Goal: Information Seeking & Learning: Learn about a topic

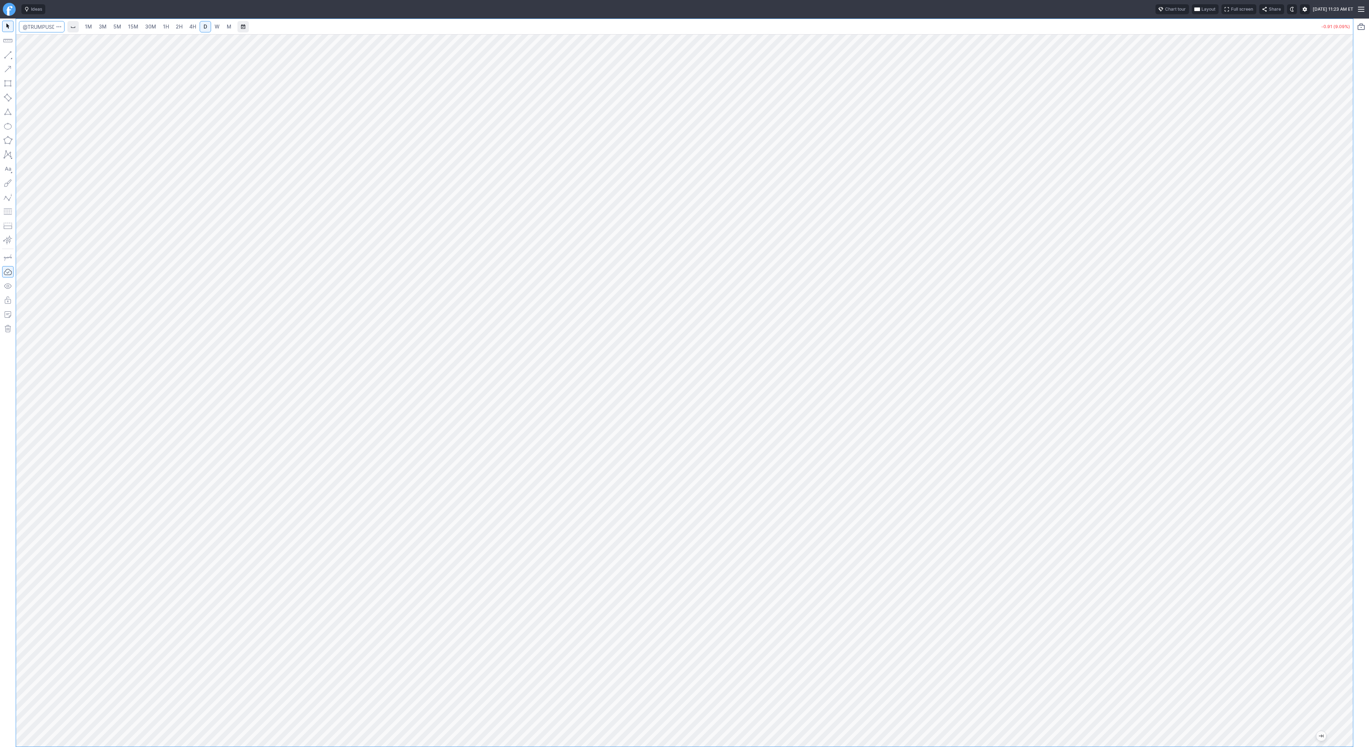
click at [38, 24] on input "Search" at bounding box center [42, 26] width 46 height 11
type input "soun"
click at [61, 39] on span "dHound AI Inc" at bounding box center [72, 41] width 28 height 5
drag, startPoint x: 1346, startPoint y: 236, endPoint x: 1344, endPoint y: 388, distance: 152.9
click at [1344, 390] on div at bounding box center [1345, 388] width 15 height 695
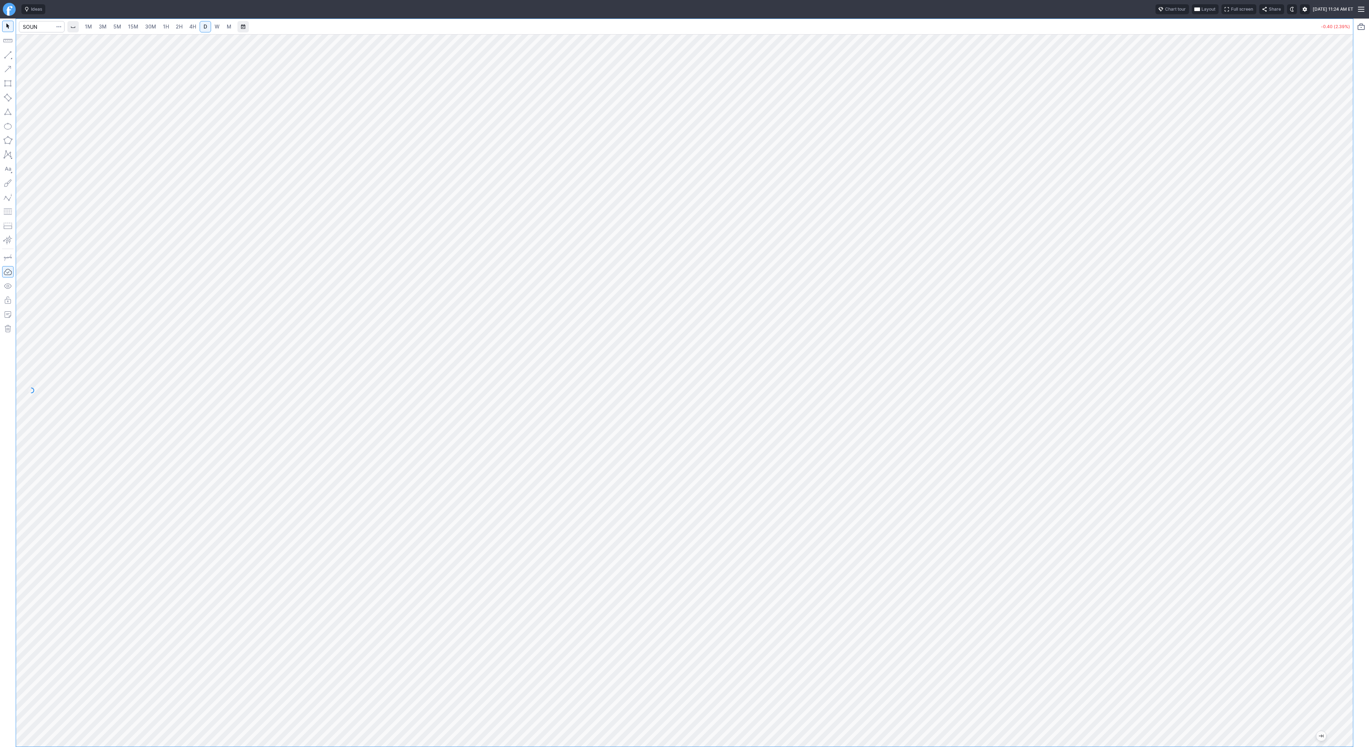
click at [105, 27] on span "3M" at bounding box center [103, 27] width 8 height 6
click at [128, 28] on span "15M" at bounding box center [133, 27] width 10 height 6
click at [113, 30] on span "5M" at bounding box center [117, 26] width 8 height 7
click at [137, 24] on link "15M" at bounding box center [133, 26] width 17 height 11
click at [3, 50] on button "button" at bounding box center [7, 54] width 11 height 11
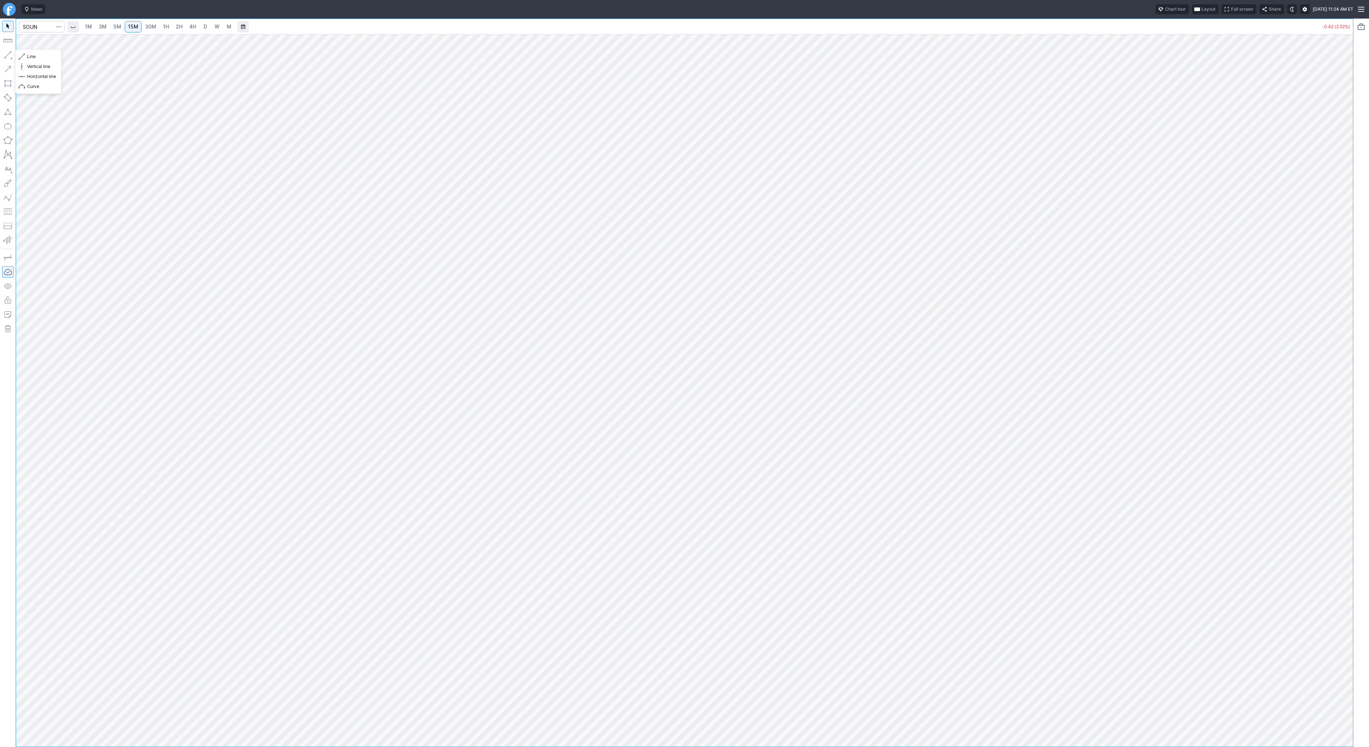
click at [6, 55] on button "button" at bounding box center [7, 54] width 11 height 11
click at [207, 29] on link "D" at bounding box center [205, 26] width 11 height 11
drag, startPoint x: 1347, startPoint y: 289, endPoint x: 1337, endPoint y: 430, distance: 141.1
click at [1342, 443] on div at bounding box center [1345, 388] width 15 height 695
click at [37, 25] on input "Search" at bounding box center [42, 26] width 46 height 11
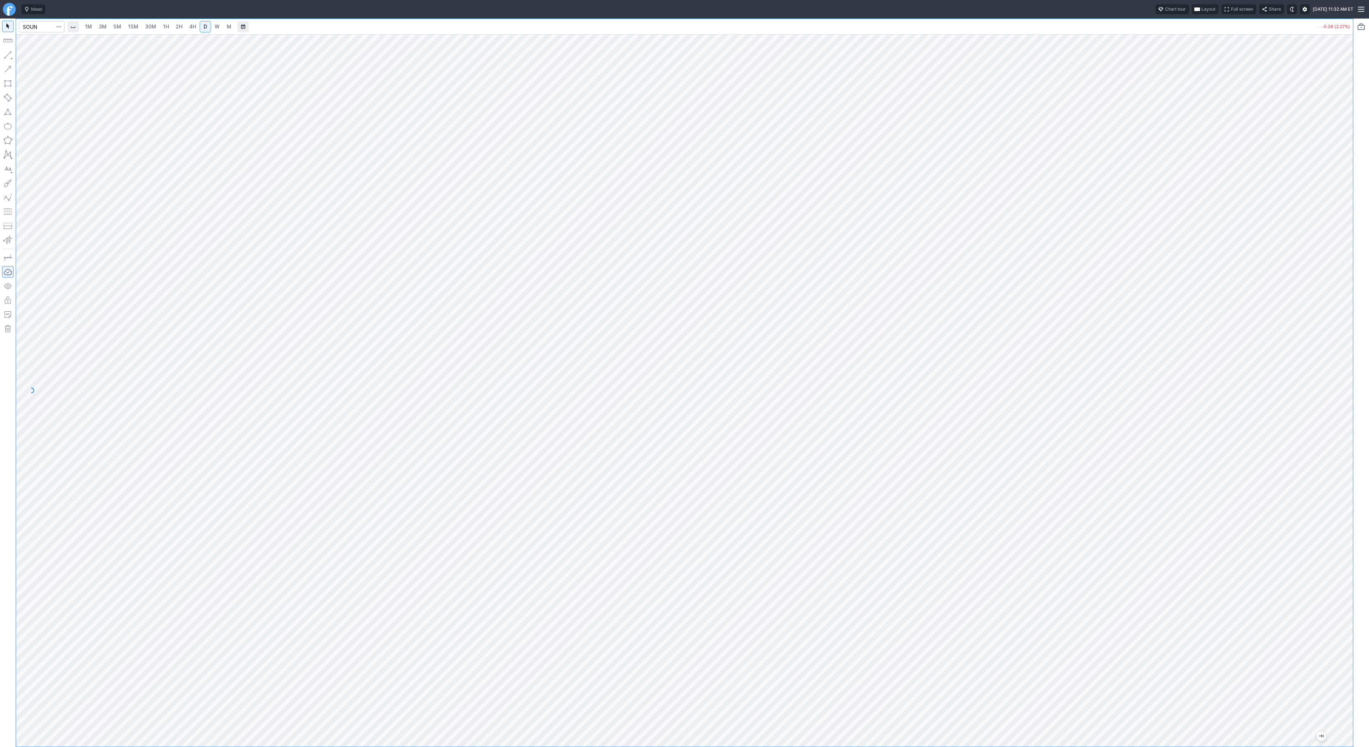
click at [99, 25] on span "3M" at bounding box center [103, 27] width 8 height 6
click at [46, 27] on input "Search" at bounding box center [42, 26] width 46 height 11
type input "mstr"
click at [206, 29] on span "D" at bounding box center [205, 26] width 5 height 7
click at [216, 26] on span "W" at bounding box center [217, 27] width 5 height 6
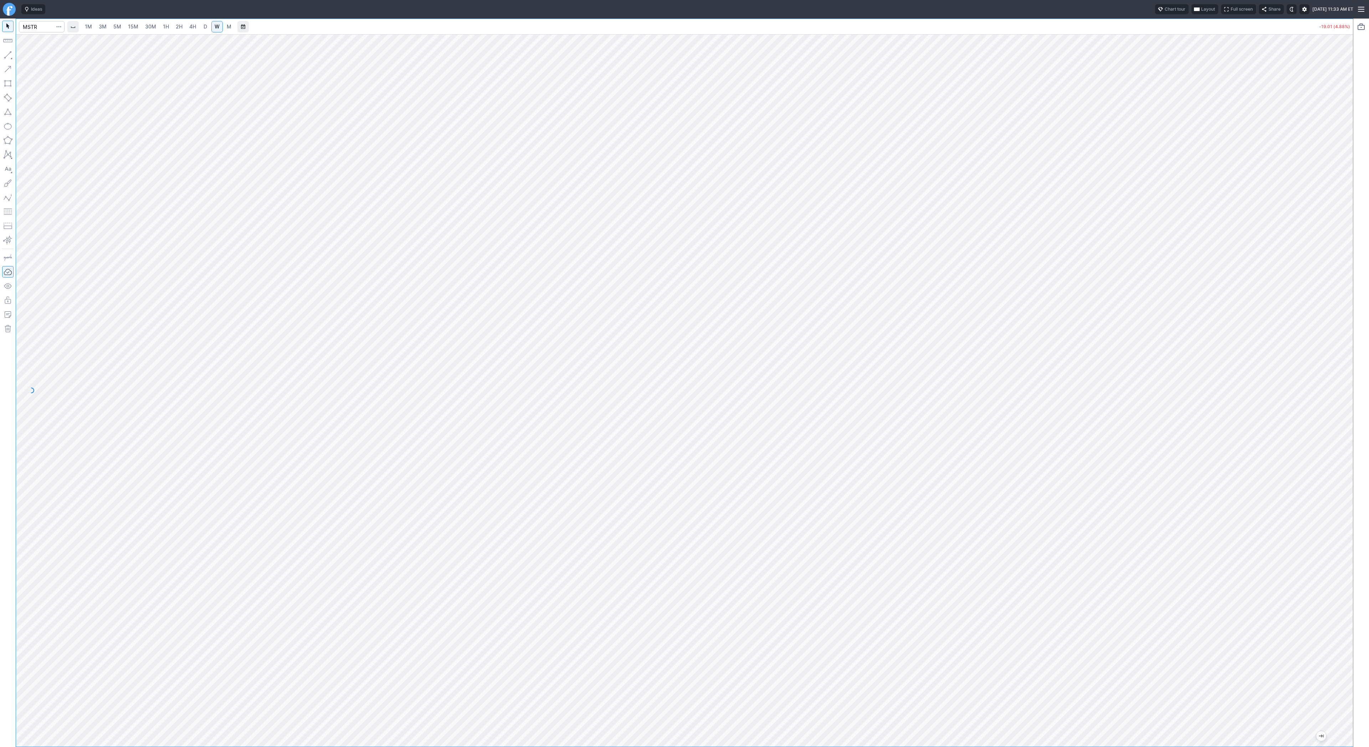
click at [174, 26] on link "2H" at bounding box center [178, 26] width 13 height 11
click at [191, 26] on span "4H" at bounding box center [192, 27] width 7 height 6
click at [207, 28] on link "D" at bounding box center [205, 26] width 11 height 11
click at [24, 56] on span "button" at bounding box center [23, 57] width 4 height 10
click at [35, 56] on span "Line" at bounding box center [41, 56] width 29 height 7
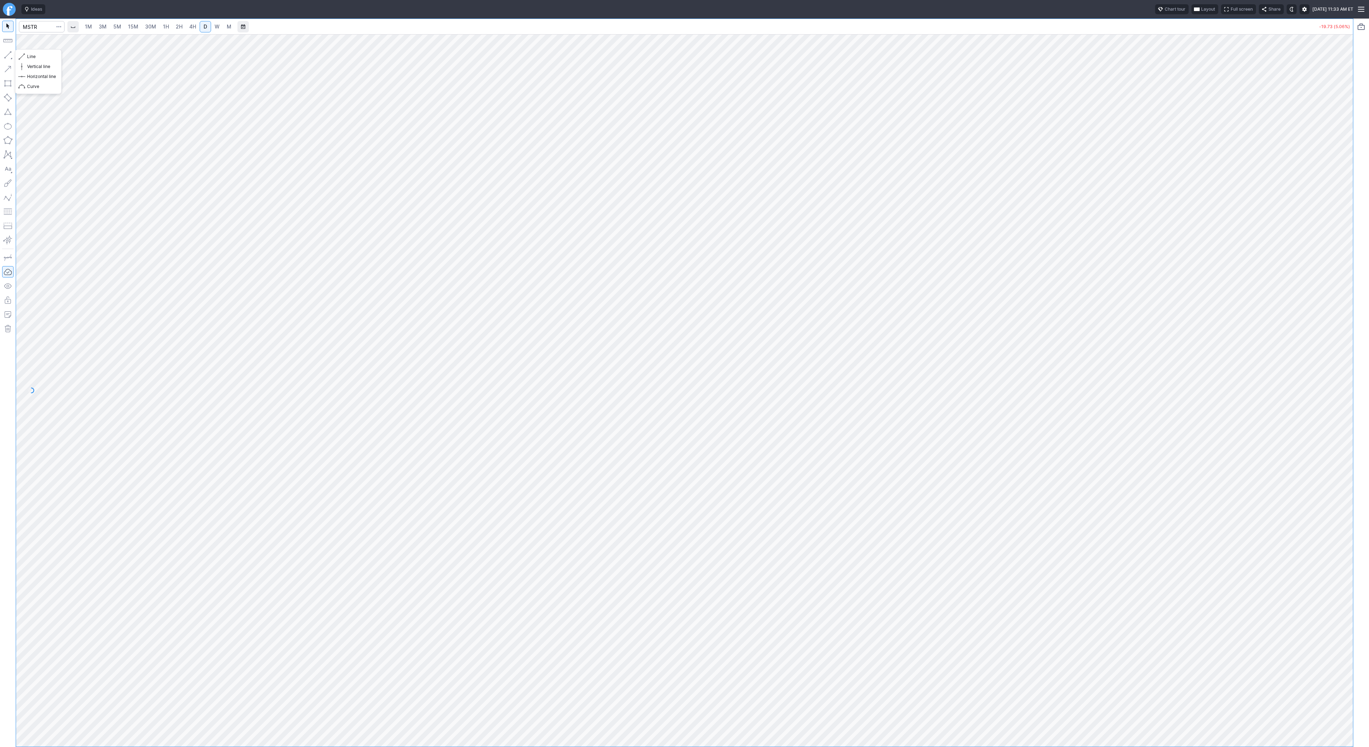
click at [5, 51] on button "button" at bounding box center [7, 54] width 11 height 11
click at [4, 55] on button "button" at bounding box center [7, 54] width 11 height 11
drag, startPoint x: 1343, startPoint y: 186, endPoint x: 1351, endPoint y: 320, distance: 133.9
click at [1351, 320] on div at bounding box center [1345, 388] width 15 height 695
click at [42, 27] on input "Search" at bounding box center [42, 26] width 46 height 11
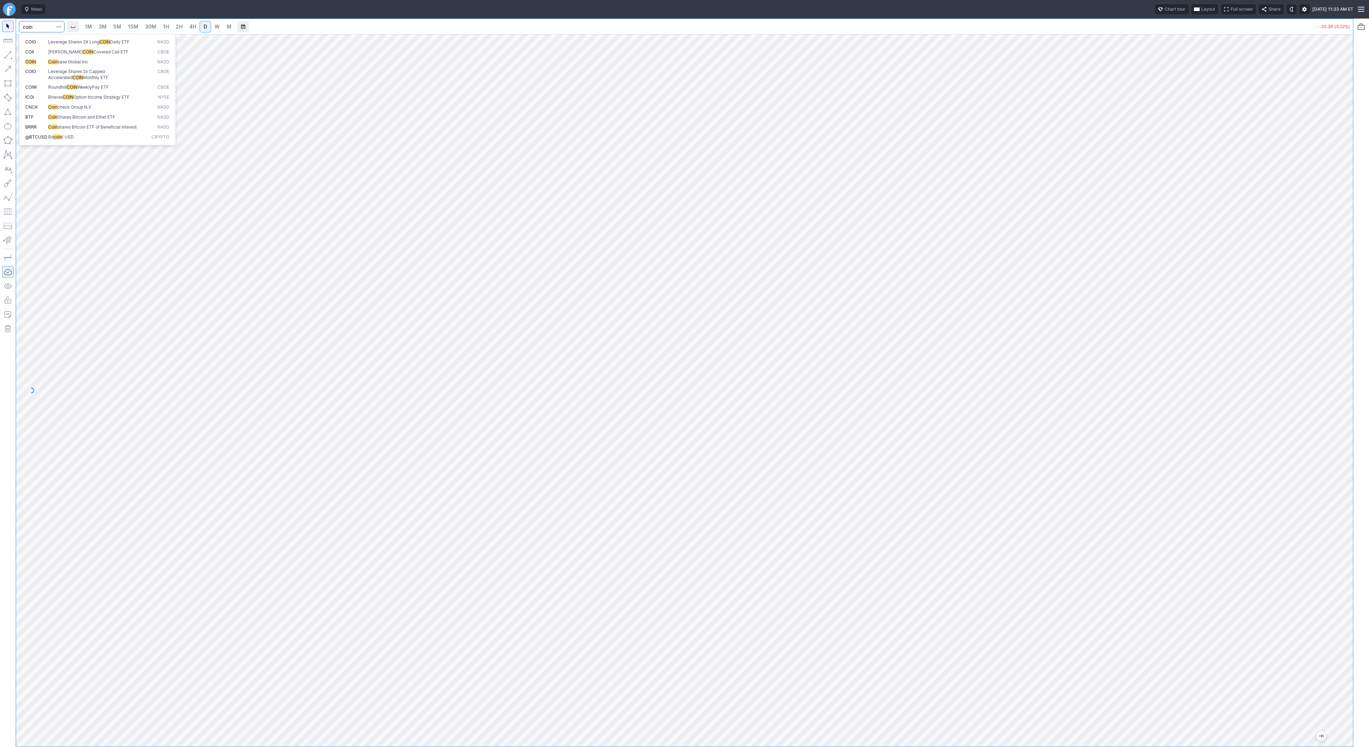
type input "coin"
click at [167, 25] on span "1H" at bounding box center [166, 27] width 6 height 6
click at [113, 24] on span "5M" at bounding box center [117, 27] width 8 height 6
click at [179, 31] on link "2H" at bounding box center [178, 26] width 13 height 11
click at [219, 30] on link "W" at bounding box center [216, 26] width 11 height 11
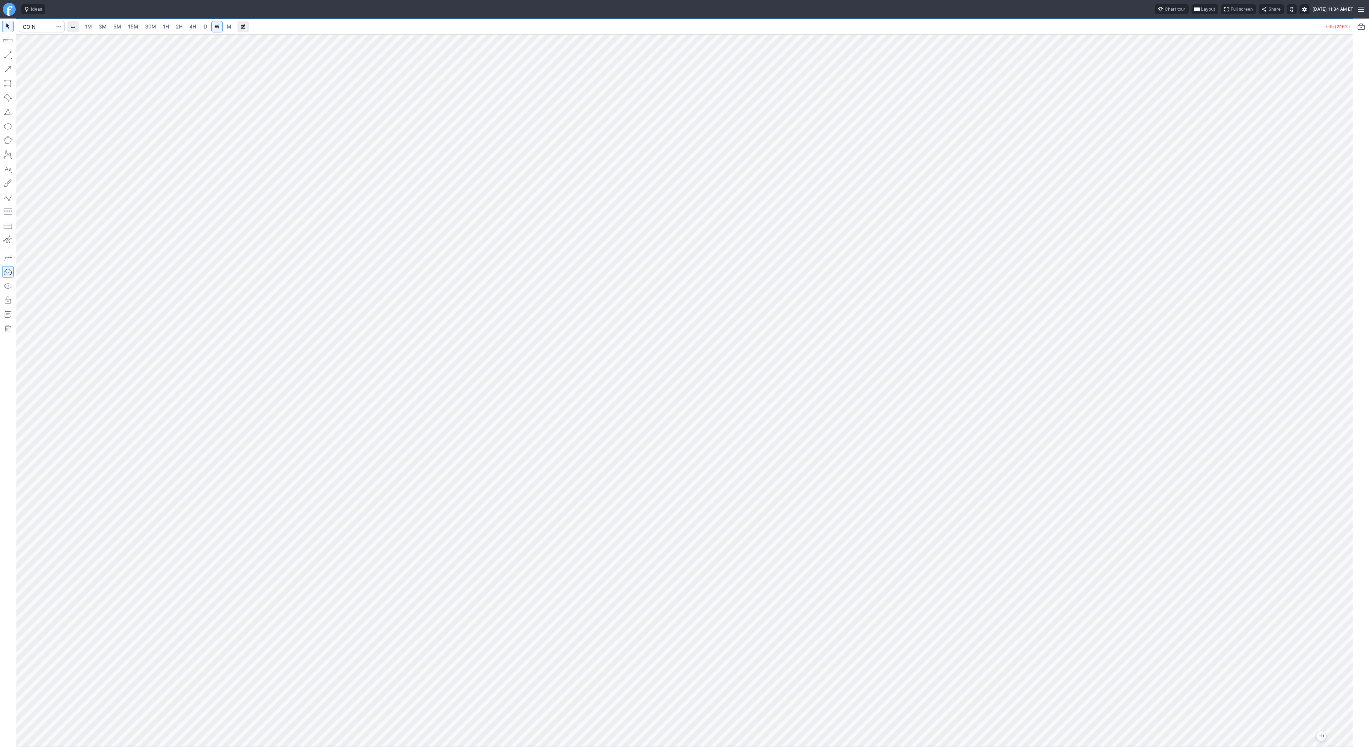
click at [203, 30] on span "D" at bounding box center [205, 26] width 5 height 7
click at [26, 53] on button "Line" at bounding box center [38, 57] width 42 height 10
drag, startPoint x: 5, startPoint y: 56, endPoint x: 7, endPoint y: 73, distance: 17.6
click at [5, 56] on button "button" at bounding box center [7, 54] width 11 height 11
click at [8, 57] on button "button" at bounding box center [7, 54] width 11 height 11
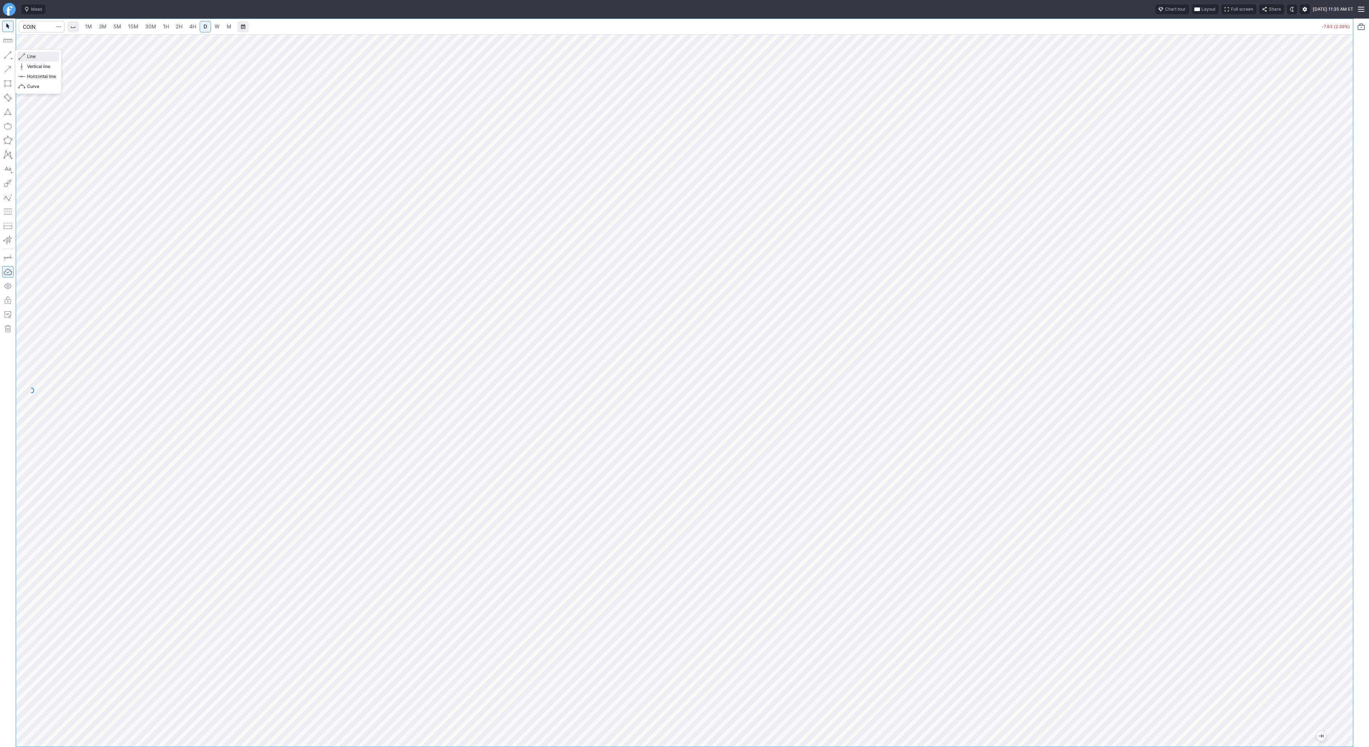
drag, startPoint x: 43, startPoint y: 56, endPoint x: 56, endPoint y: 89, distance: 36.1
click at [42, 56] on span "Line" at bounding box center [41, 56] width 29 height 7
click at [118, 31] on link "5M" at bounding box center [117, 26] width 14 height 11
click at [173, 27] on link "2H" at bounding box center [178, 26] width 13 height 11
click at [5, 58] on div "1M 3M 5M 15M 30M 1H 2H 4H D W M -8.15 (2.49%)" at bounding box center [676, 383] width 1353 height 729
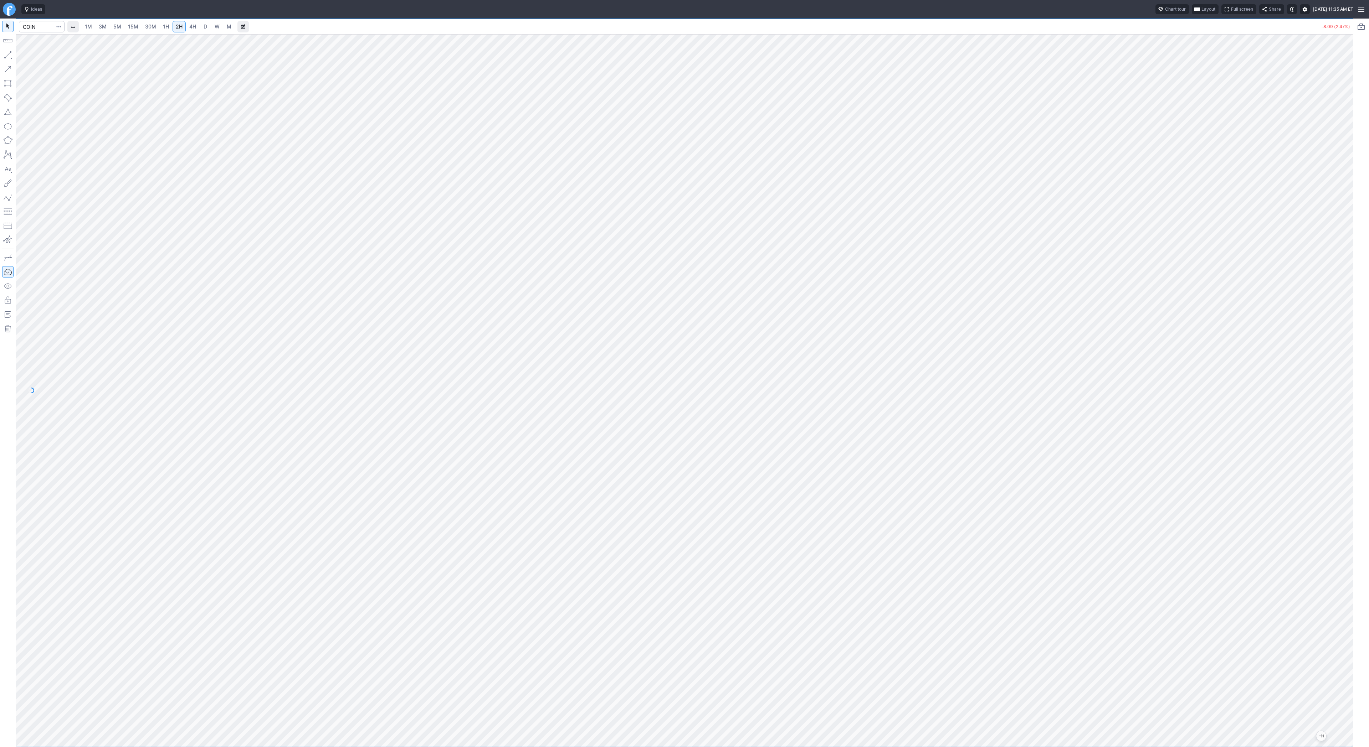
click at [147, 28] on span "30M" at bounding box center [150, 27] width 11 height 6
click at [30, 58] on span "Line" at bounding box center [41, 56] width 29 height 7
click at [9, 54] on button "button" at bounding box center [7, 54] width 11 height 11
click at [106, 31] on link "3M" at bounding box center [103, 26] width 14 height 11
click at [37, 30] on input "Search" at bounding box center [42, 26] width 46 height 11
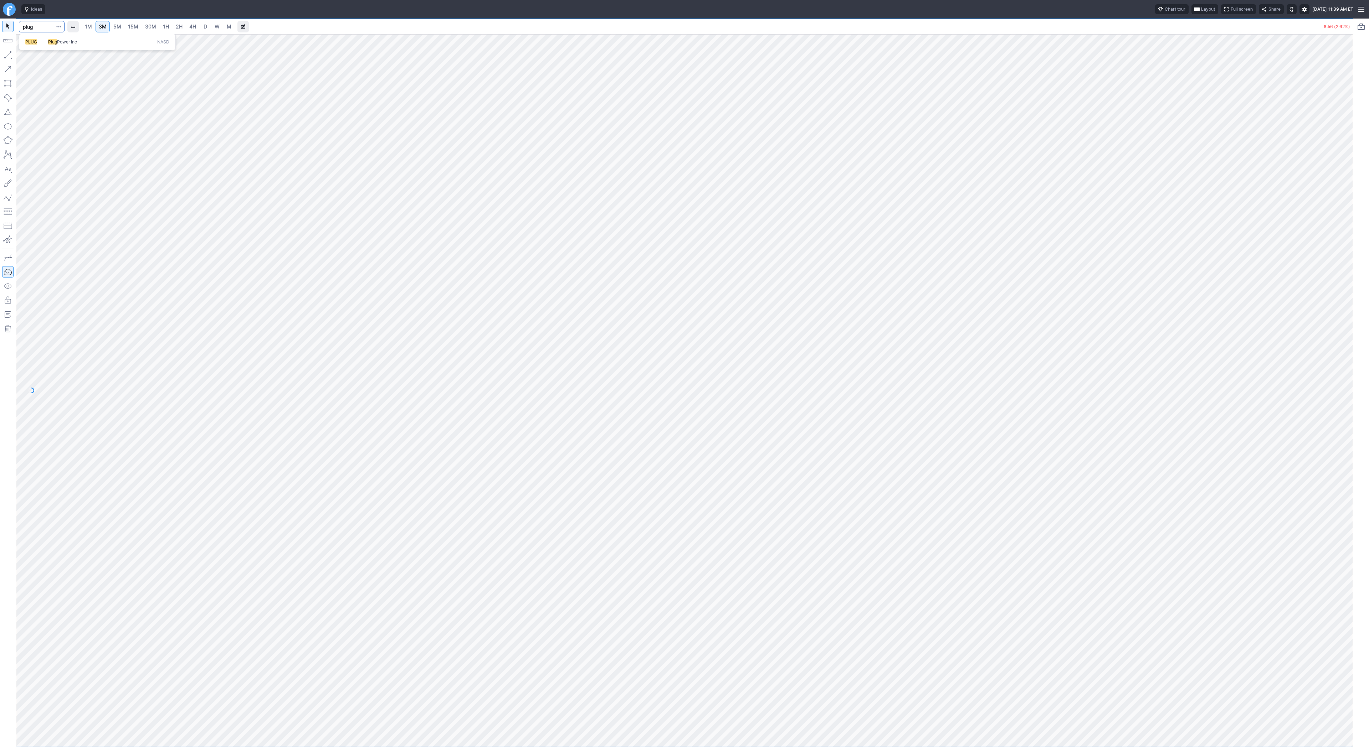
type input "plug"
click at [53, 45] on span "Plug Power Inc" at bounding box center [101, 42] width 109 height 6
click at [189, 24] on span "4H" at bounding box center [192, 27] width 7 height 6
click at [44, 27] on input "Search" at bounding box center [42, 26] width 46 height 11
type input "apld"
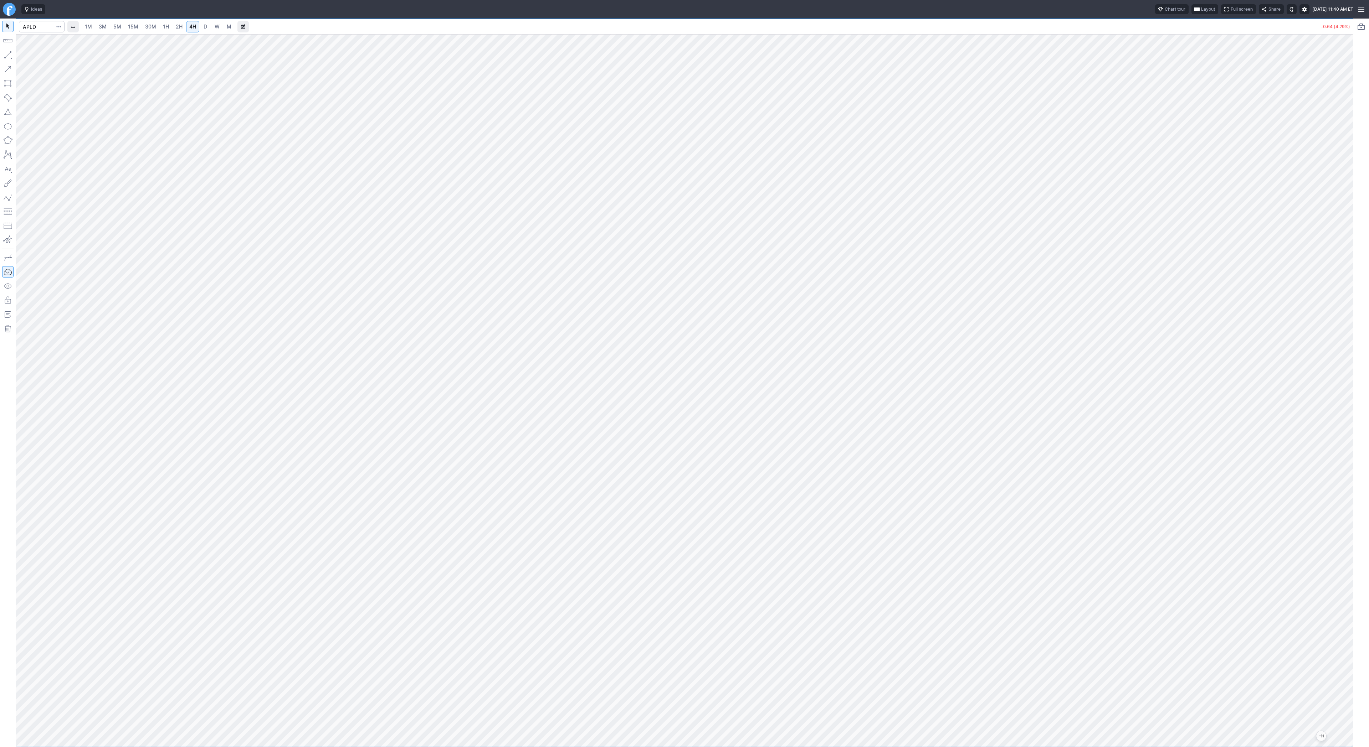
click at [166, 26] on span "1H" at bounding box center [166, 27] width 6 height 6
click at [32, 56] on span "Line" at bounding box center [41, 56] width 29 height 7
click at [28, 57] on span "Line" at bounding box center [41, 56] width 29 height 7
click at [27, 25] on input "Search" at bounding box center [42, 26] width 46 height 11
type input "bmnr"
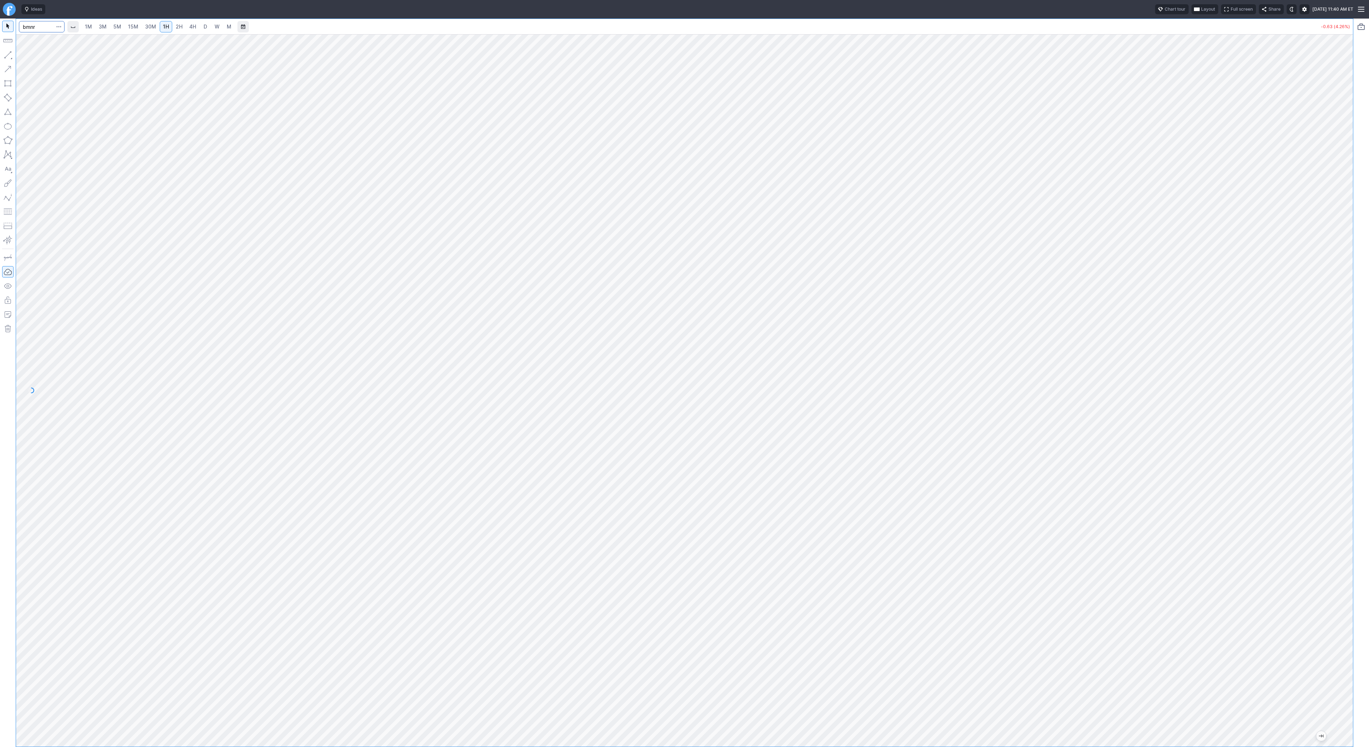
click at [42, 27] on input "bmnr" at bounding box center [42, 26] width 46 height 11
click at [48, 38] on button "BMNR BitMine Immersion Technologies Inc AMEX" at bounding box center [97, 42] width 150 height 10
click at [43, 27] on input "Search" at bounding box center [42, 26] width 46 height 11
type input "pony"
click at [8, 55] on button "button" at bounding box center [7, 54] width 11 height 11
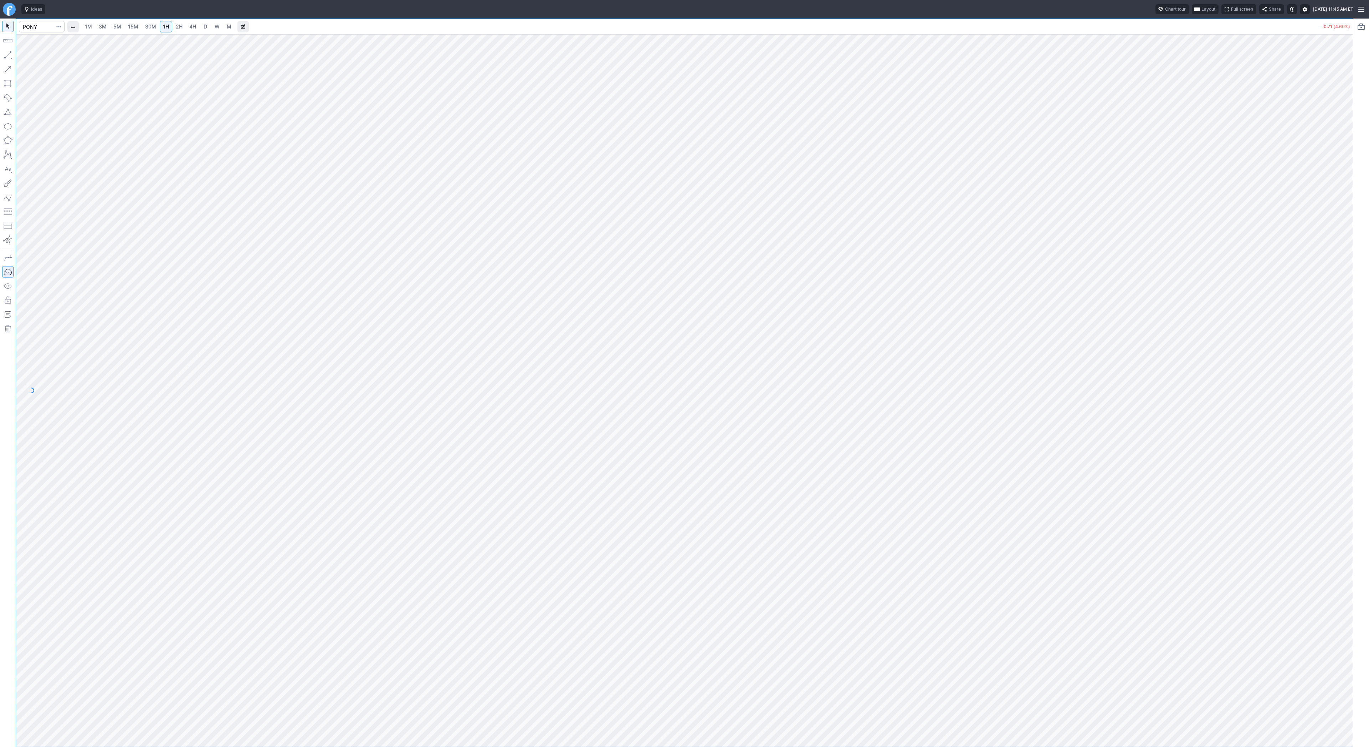
click at [6, 49] on button "button" at bounding box center [7, 54] width 11 height 11
click at [1324, 333] on div at bounding box center [684, 390] width 1337 height 713
click at [11, 52] on button "button" at bounding box center [7, 54] width 11 height 11
click at [1309, 442] on div at bounding box center [684, 390] width 1337 height 713
click at [1333, 381] on div at bounding box center [684, 390] width 1337 height 713
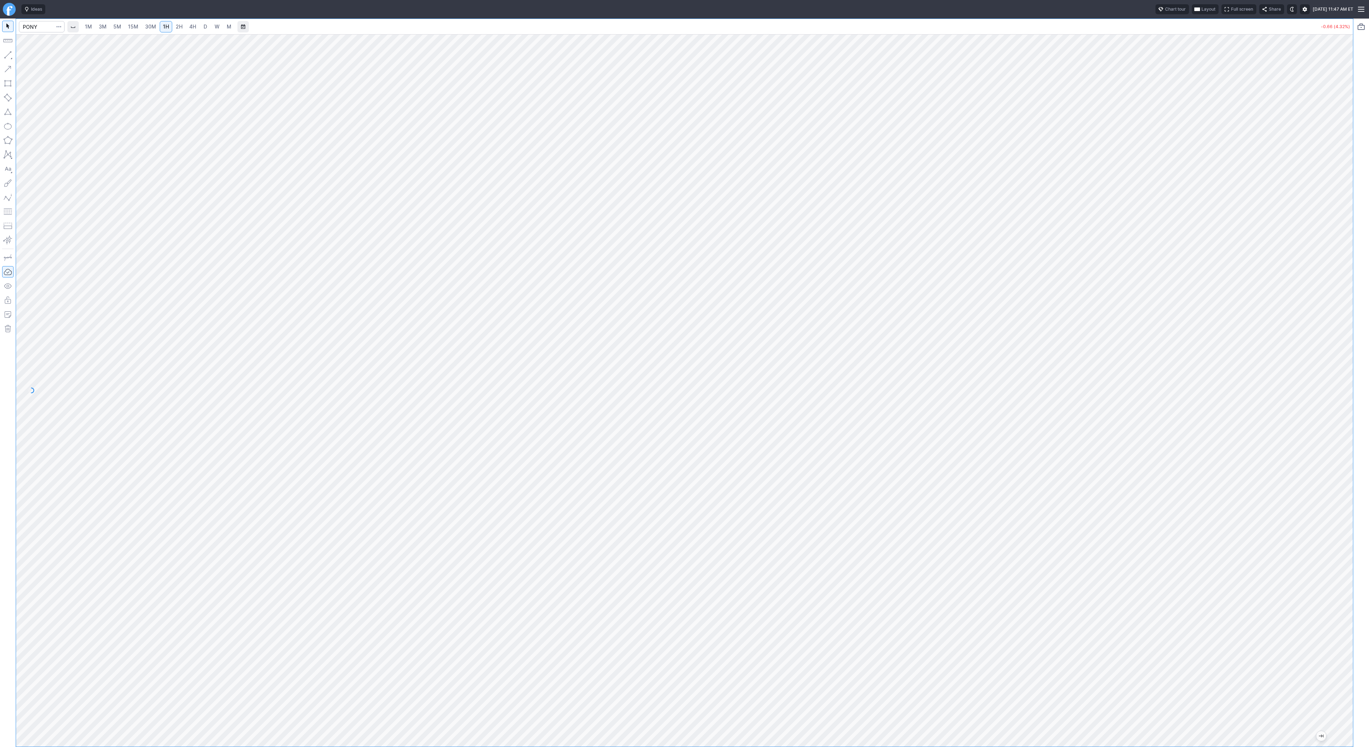
click at [135, 27] on span "15M" at bounding box center [133, 27] width 10 height 6
click at [168, 26] on link "1H" at bounding box center [166, 26] width 12 height 11
drag, startPoint x: 1350, startPoint y: 298, endPoint x: 1338, endPoint y: 311, distance: 17.4
click at [1348, 326] on div at bounding box center [1345, 388] width 15 height 695
click at [192, 24] on span "4H" at bounding box center [192, 27] width 7 height 6
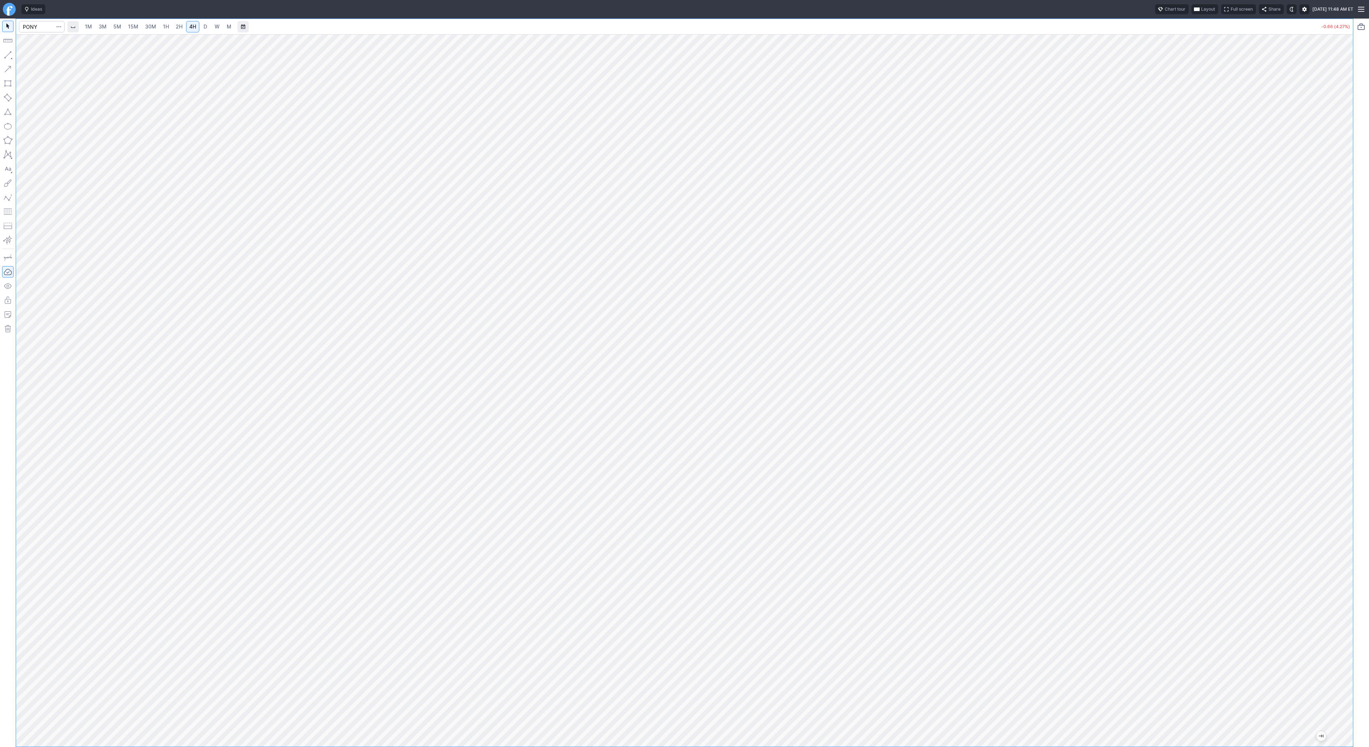
drag, startPoint x: 1344, startPoint y: 234, endPoint x: 1349, endPoint y: 518, distance: 283.7
click at [1349, 518] on div at bounding box center [1345, 388] width 15 height 695
drag, startPoint x: 1344, startPoint y: 380, endPoint x: 1344, endPoint y: 411, distance: 31.0
click at [1344, 411] on div at bounding box center [1345, 388] width 15 height 695
click at [5, 54] on button "button" at bounding box center [7, 54] width 11 height 11
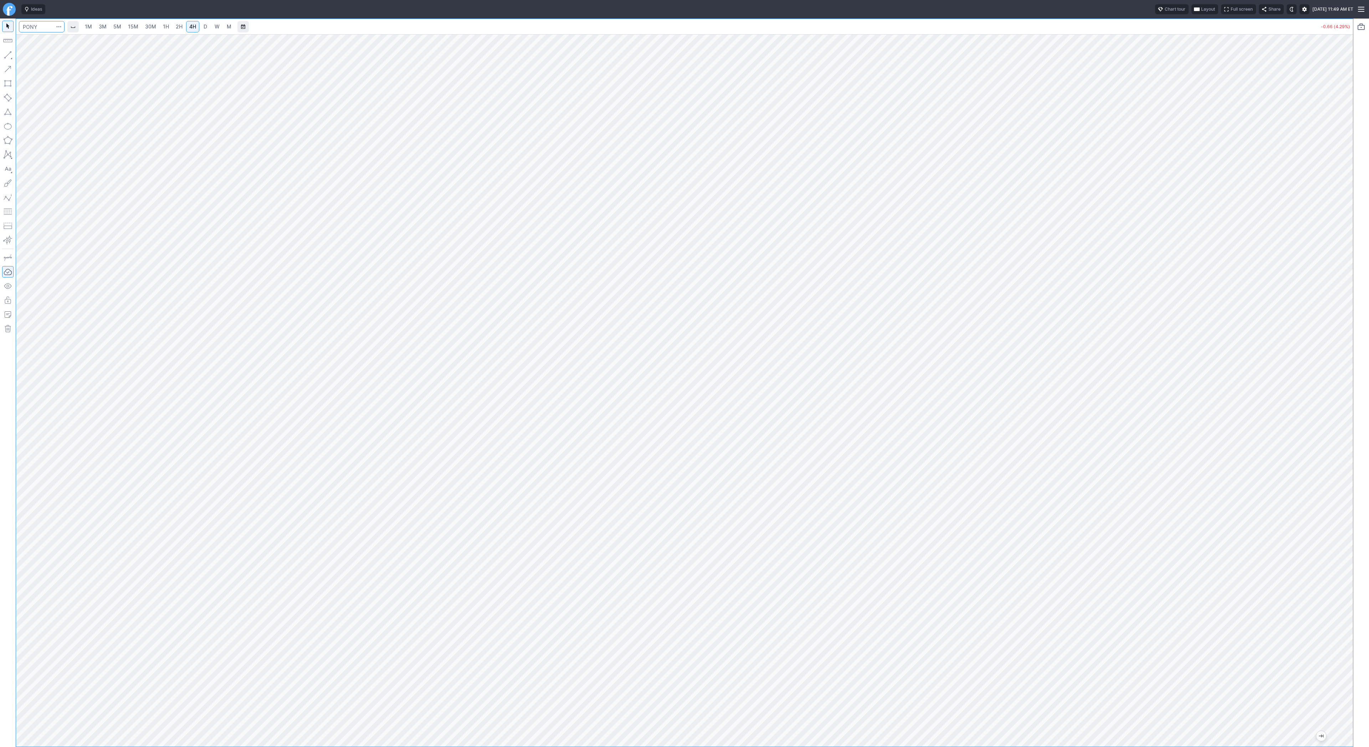
click at [44, 27] on input "Search" at bounding box center [42, 26] width 46 height 11
type input "trump"
click at [128, 56] on button "@ TRUMP USDT Trump / USDT Crypto" at bounding box center [97, 57] width 150 height 10
click at [204, 28] on span "D" at bounding box center [206, 27] width 4 height 6
click at [163, 27] on span "1H" at bounding box center [166, 27] width 6 height 6
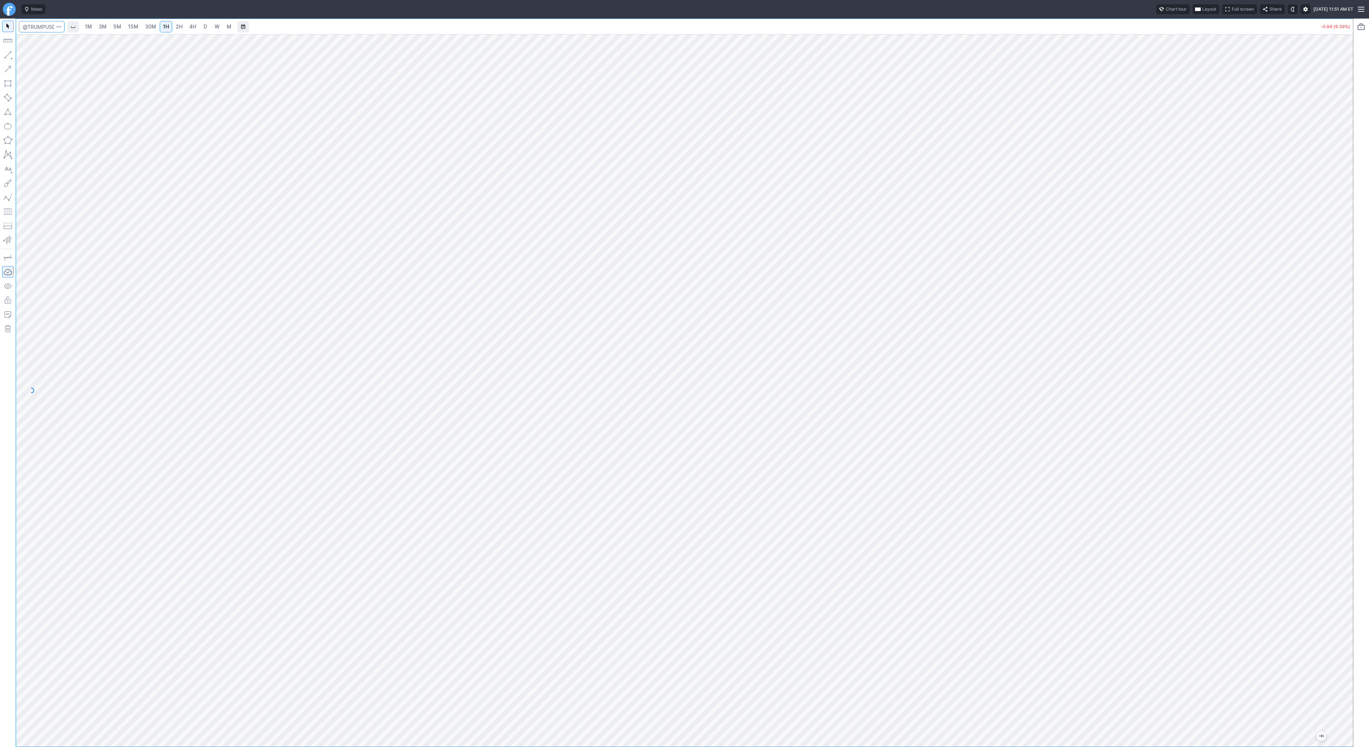
click at [33, 25] on input "Search" at bounding box center [42, 26] width 46 height 11
type input "apld"
click at [40, 26] on input "Search" at bounding box center [42, 26] width 46 height 11
type input "pony"
click at [107, 31] on link "3M" at bounding box center [103, 26] width 14 height 11
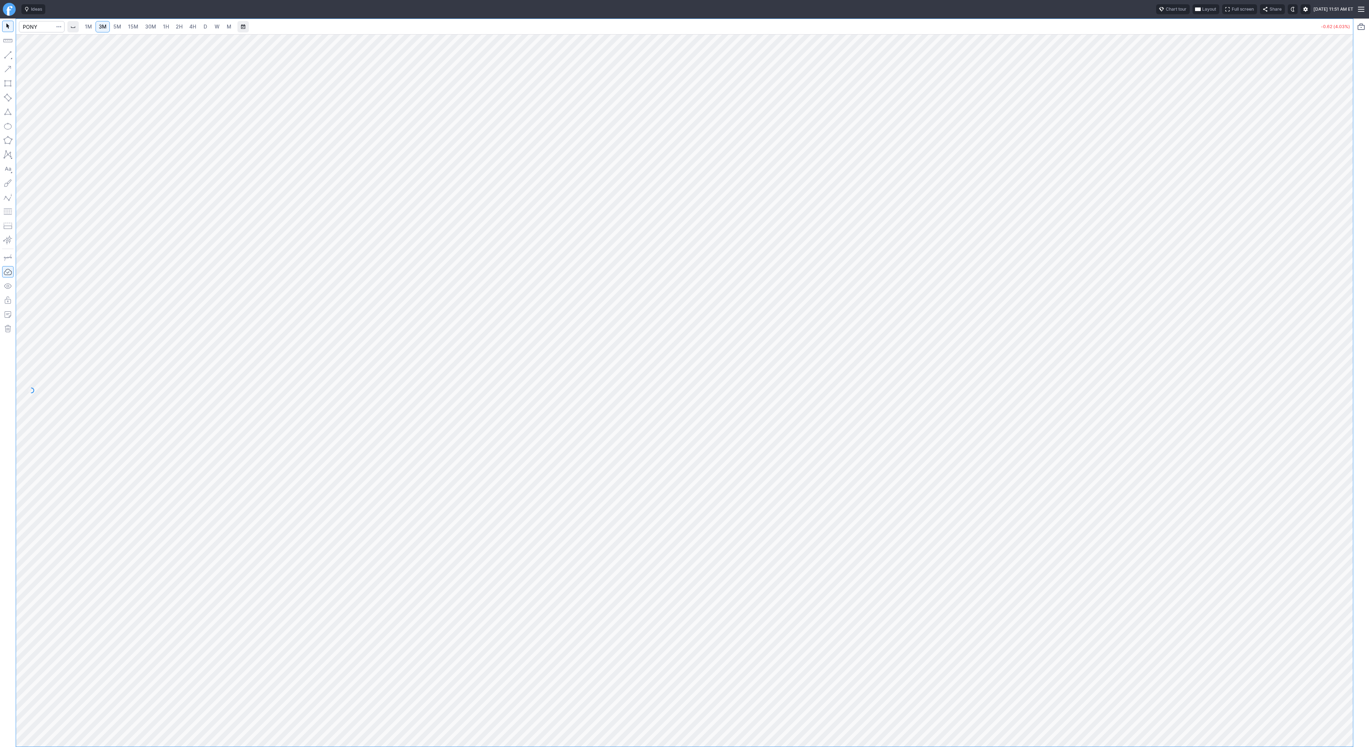
click at [169, 28] on link "1H" at bounding box center [166, 26] width 12 height 11
drag, startPoint x: 1346, startPoint y: 251, endPoint x: 1345, endPoint y: 274, distance: 23.9
click at [1347, 278] on div at bounding box center [1345, 388] width 15 height 695
click at [35, 29] on input "Search" at bounding box center [42, 26] width 46 height 11
type input "wulf"
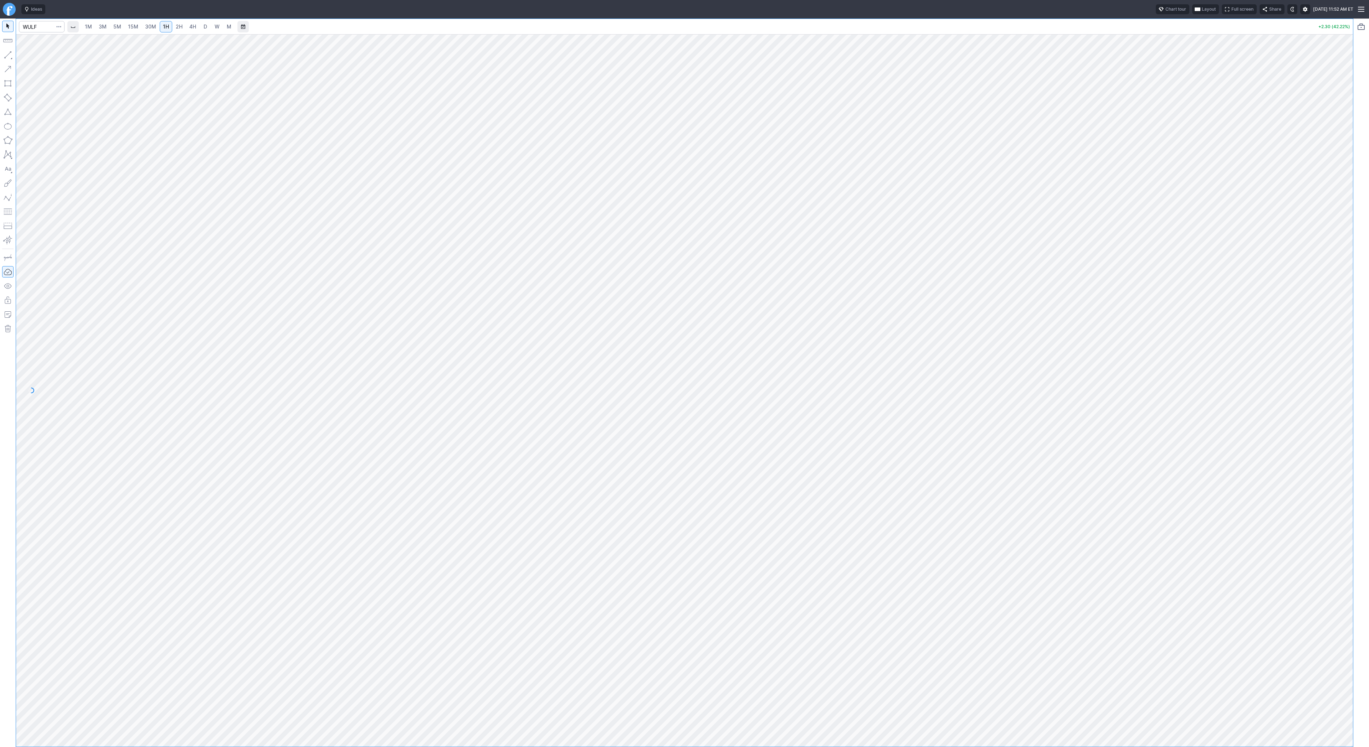
click at [207, 29] on link "D" at bounding box center [205, 26] width 11 height 11
click at [32, 27] on input "Search" at bounding box center [42, 26] width 46 height 11
type input "coin"
click at [100, 21] on link "3M" at bounding box center [103, 26] width 14 height 11
click at [38, 27] on input "Search" at bounding box center [42, 26] width 46 height 11
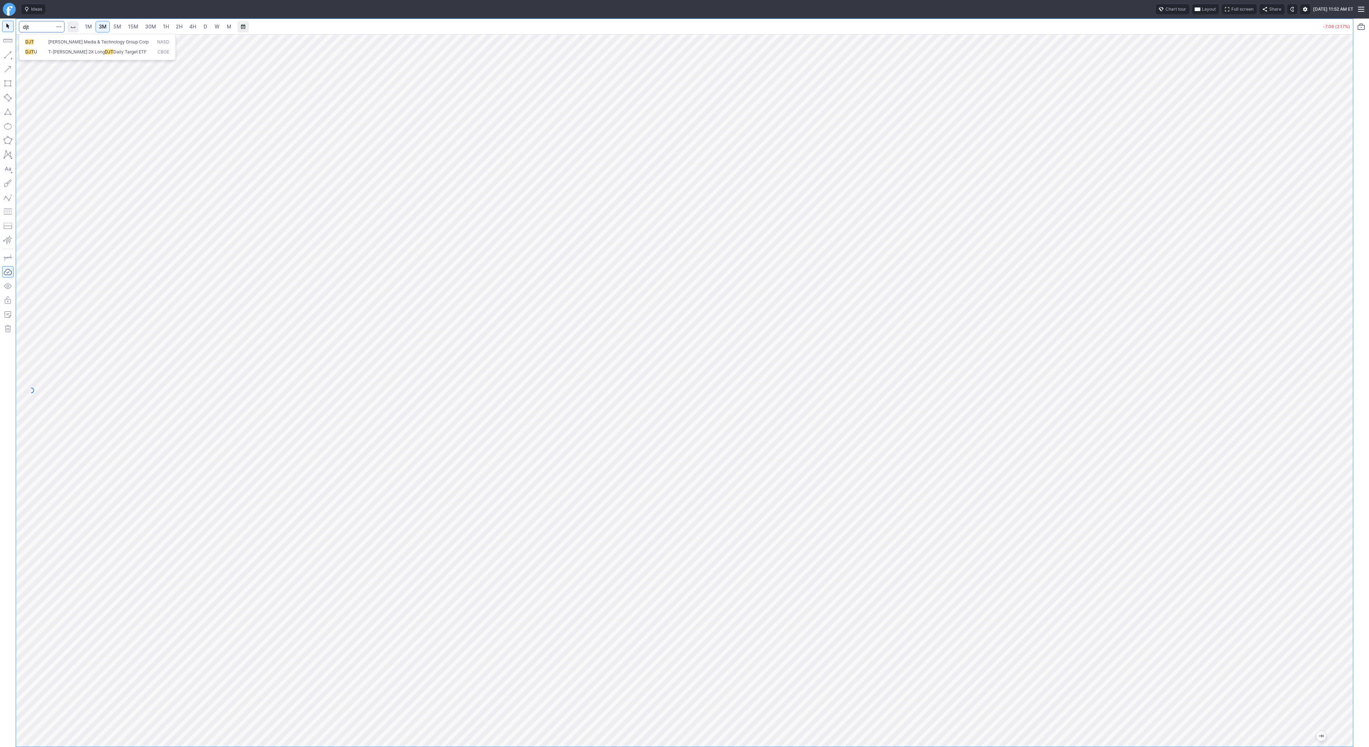
type input "djt"
click at [215, 27] on span "W" at bounding box center [217, 27] width 5 height 6
click at [203, 28] on span "D" at bounding box center [205, 26] width 5 height 7
click at [217, 24] on span "W" at bounding box center [217, 27] width 5 height 6
click at [206, 27] on span "D" at bounding box center [205, 26] width 5 height 7
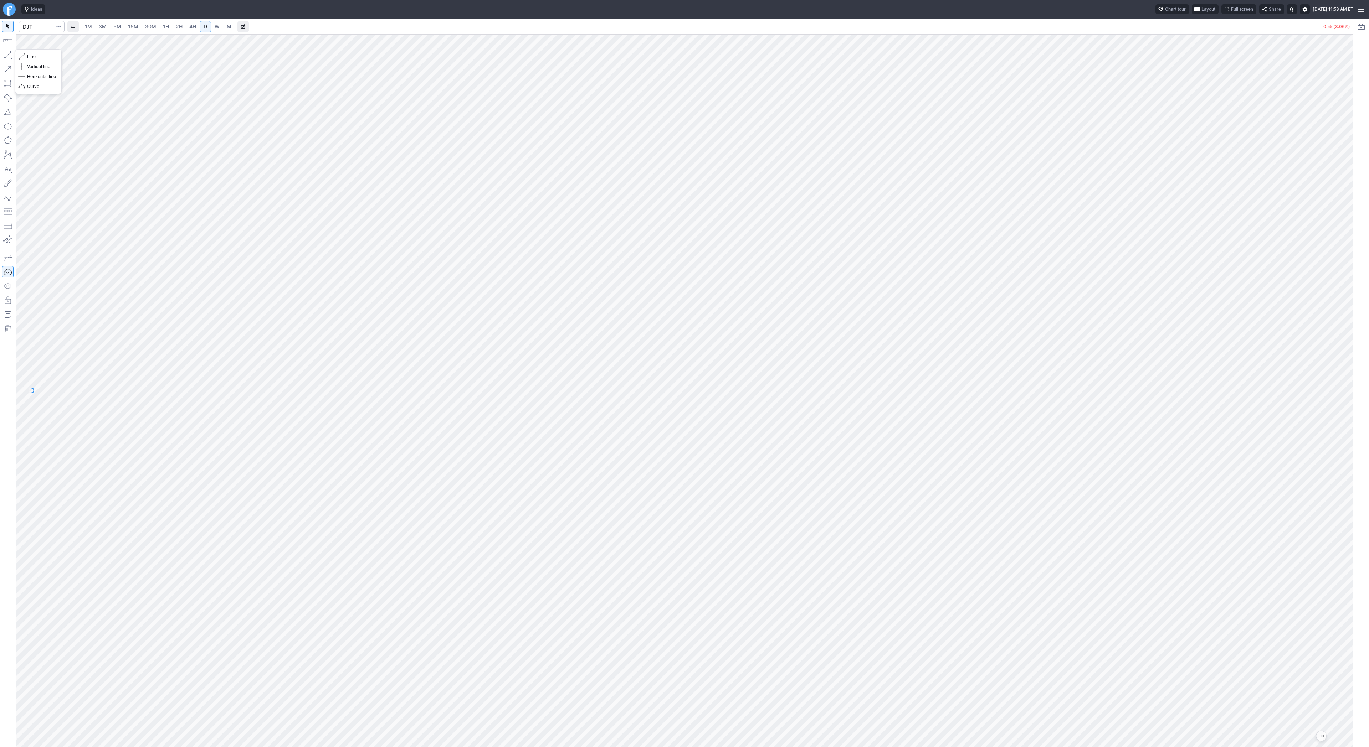
click at [8, 52] on button "button" at bounding box center [7, 54] width 11 height 11
click at [34, 58] on span "Line" at bounding box center [41, 56] width 29 height 7
drag, startPoint x: 9, startPoint y: 51, endPoint x: 25, endPoint y: 78, distance: 31.8
click at [9, 51] on button "button" at bounding box center [7, 54] width 11 height 11
click at [10, 56] on button "button" at bounding box center [7, 54] width 11 height 11
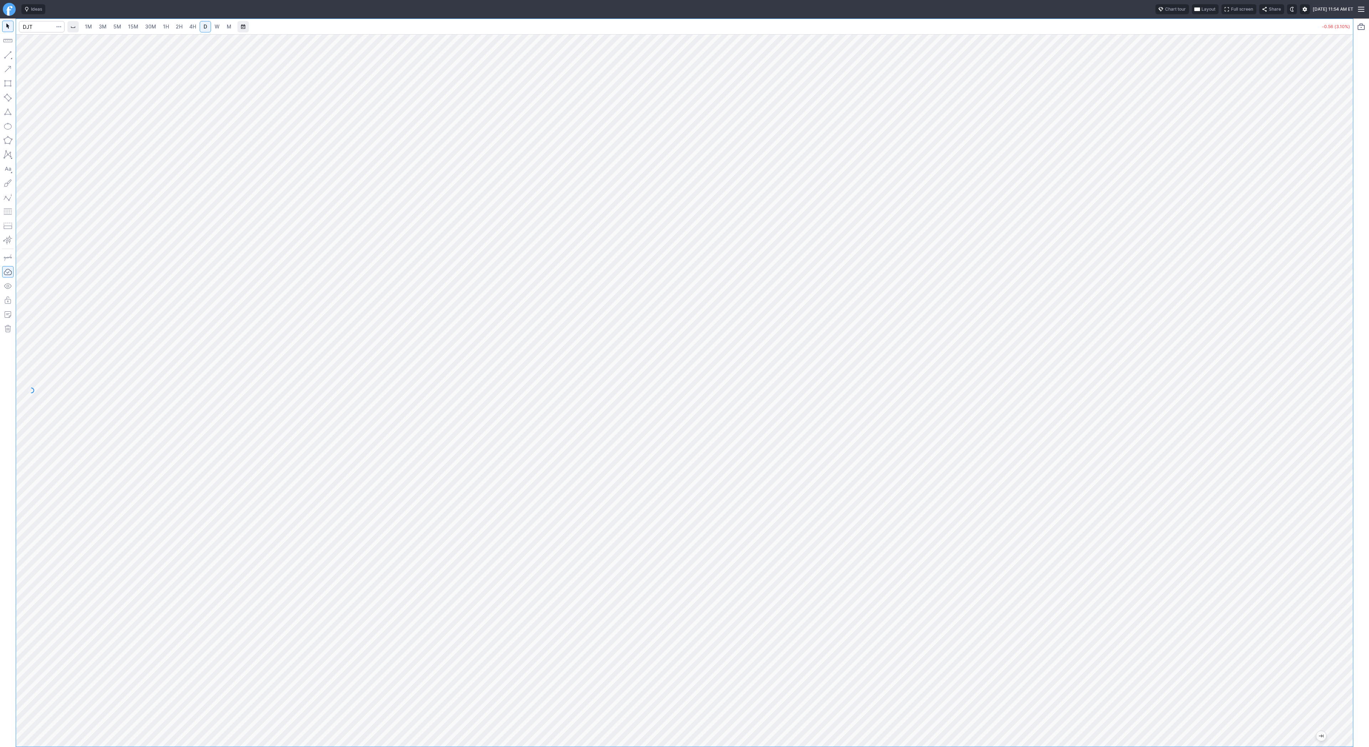
click at [156, 27] on link "30M" at bounding box center [150, 26] width 17 height 11
click at [180, 27] on span "2H" at bounding box center [179, 27] width 7 height 6
click at [191, 24] on span "4H" at bounding box center [192, 27] width 7 height 6
click at [35, 29] on input "Search" at bounding box center [42, 26] width 46 height 11
type input "btcusd"
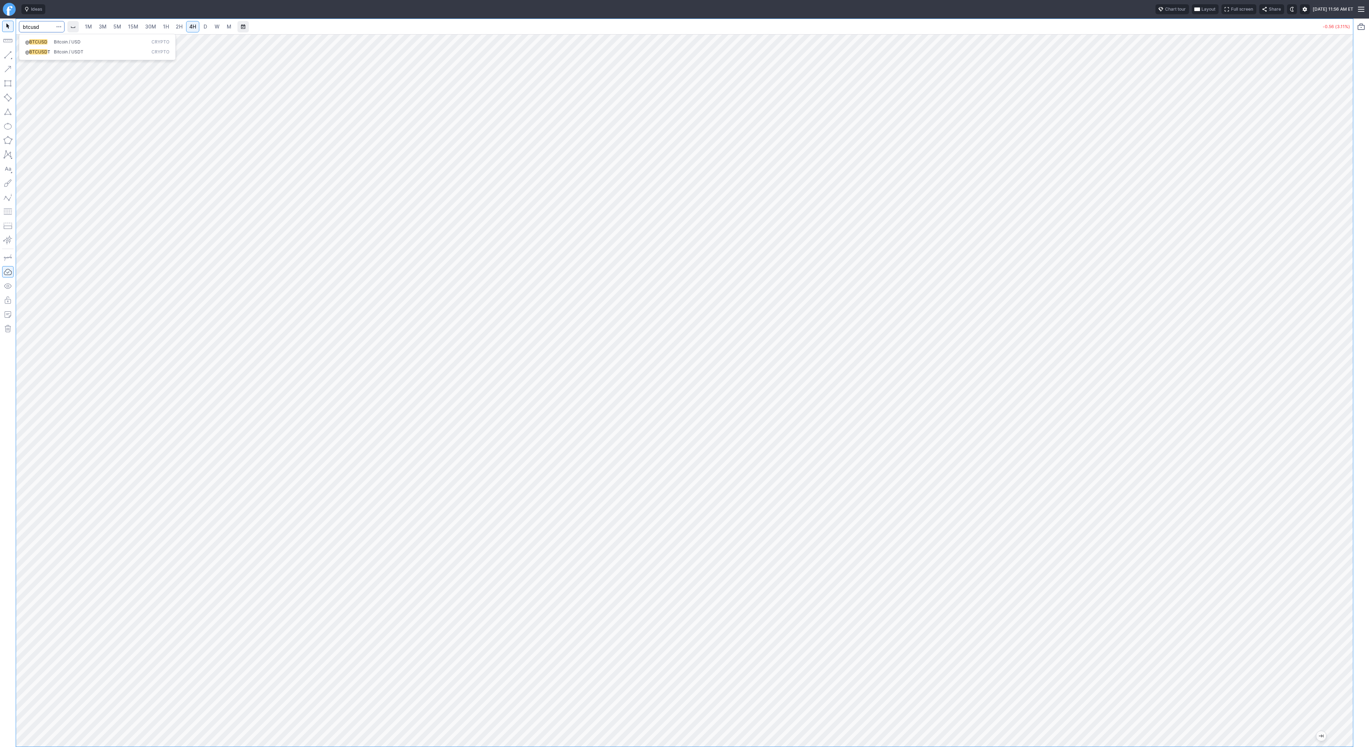
click at [44, 43] on span "BTCUSD" at bounding box center [38, 41] width 18 height 5
drag, startPoint x: 1344, startPoint y: 224, endPoint x: 1338, endPoint y: 400, distance: 175.8
click at [1341, 420] on div at bounding box center [1345, 388] width 15 height 695
click at [23, 56] on span "button" at bounding box center [23, 57] width 4 height 10
drag, startPoint x: 32, startPoint y: 55, endPoint x: 41, endPoint y: 63, distance: 12.6
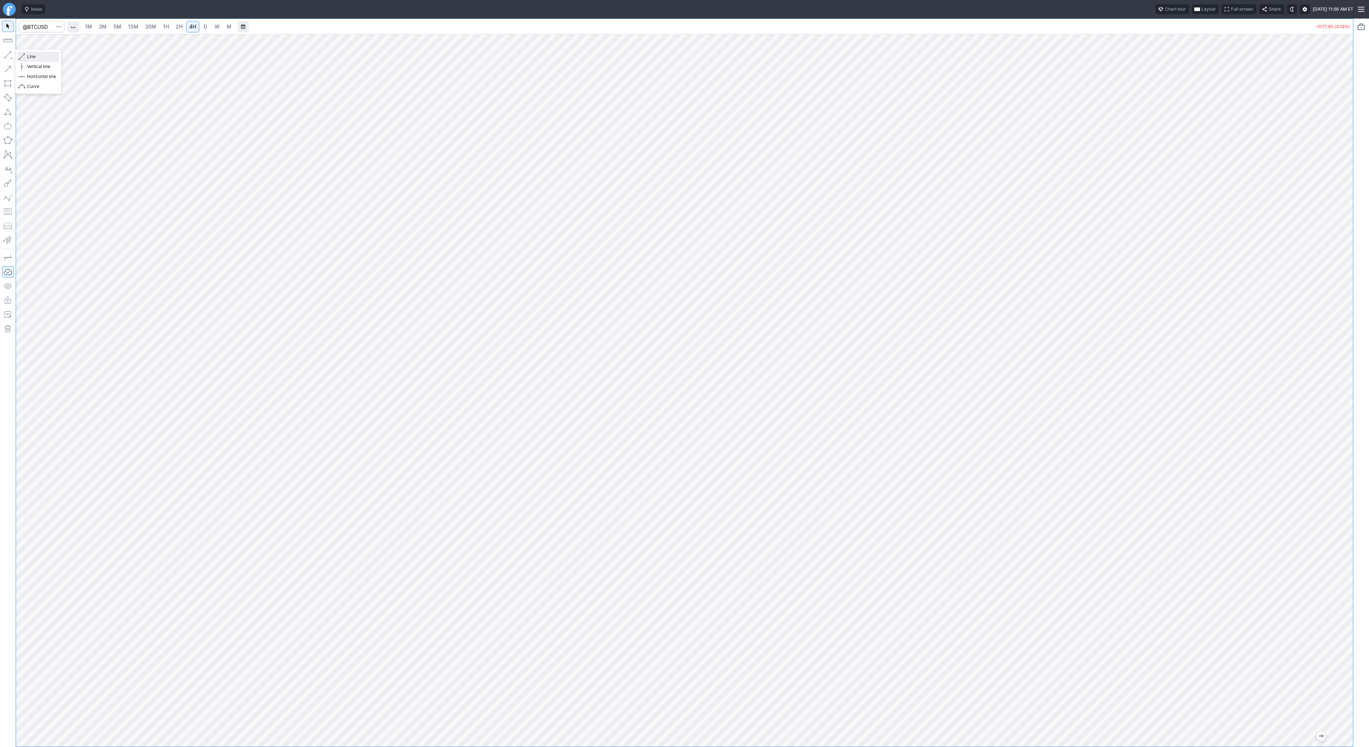
click at [32, 55] on span "Line" at bounding box center [41, 56] width 29 height 7
click at [54, 25] on button "button" at bounding box center [59, 26] width 10 height 11
click at [40, 27] on div at bounding box center [684, 373] width 1369 height 747
click at [40, 26] on input "Search" at bounding box center [42, 26] width 46 height 11
type input "trump"
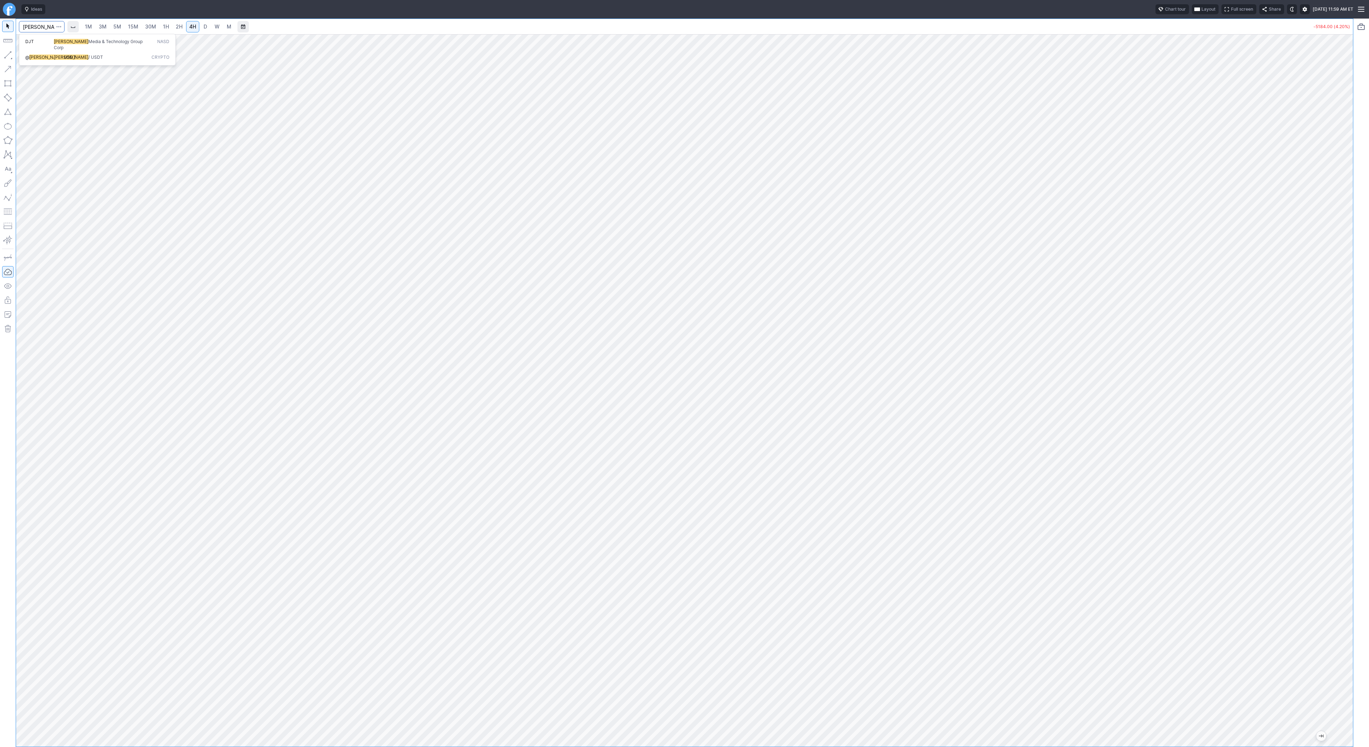
click at [64, 55] on span "USDT" at bounding box center [70, 57] width 12 height 5
click at [206, 29] on span "D" at bounding box center [206, 27] width 4 height 6
click at [43, 26] on input "Search" at bounding box center [42, 26] width 46 height 11
type input "djt"
click at [110, 24] on link "5M" at bounding box center [117, 26] width 14 height 11
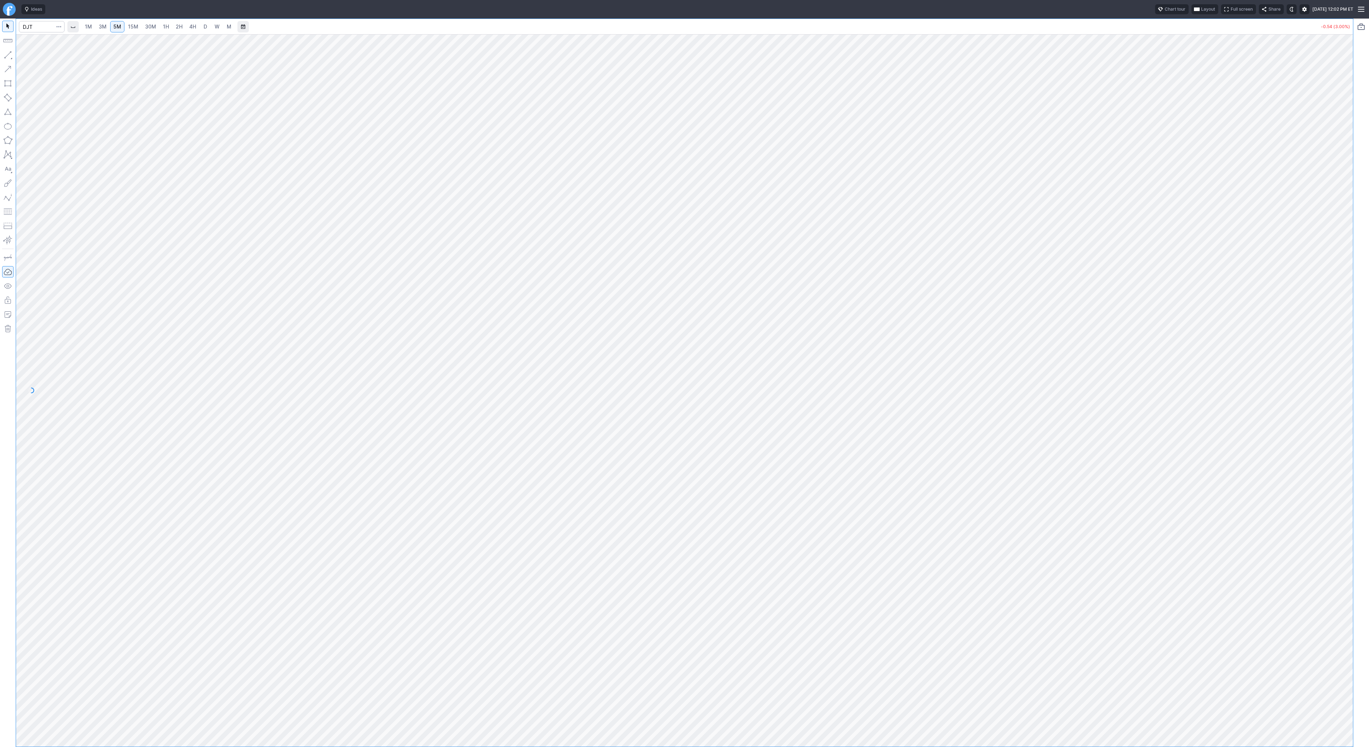
click at [202, 31] on link "D" at bounding box center [205, 26] width 11 height 11
click at [218, 24] on link "W" at bounding box center [216, 26] width 11 height 11
click at [29, 26] on input "Search" at bounding box center [42, 26] width 46 height 11
type input "pony"
click at [101, 29] on span "3M" at bounding box center [103, 27] width 8 height 6
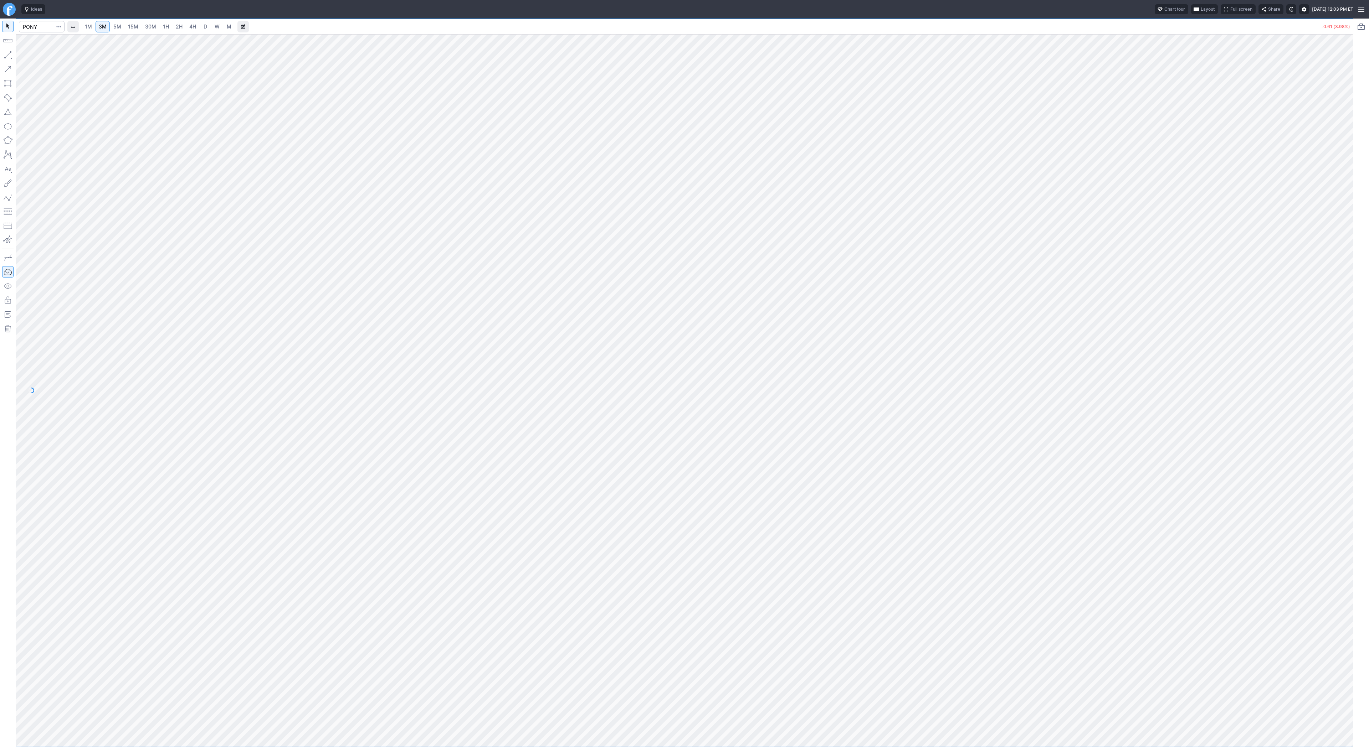
click at [209, 28] on link "D" at bounding box center [205, 26] width 11 height 11
click at [213, 27] on link "W" at bounding box center [216, 26] width 11 height 11
click at [45, 28] on input "Search" at bounding box center [42, 26] width 46 height 11
type input "tem"
click at [37, 30] on input "Search" at bounding box center [42, 26] width 46 height 11
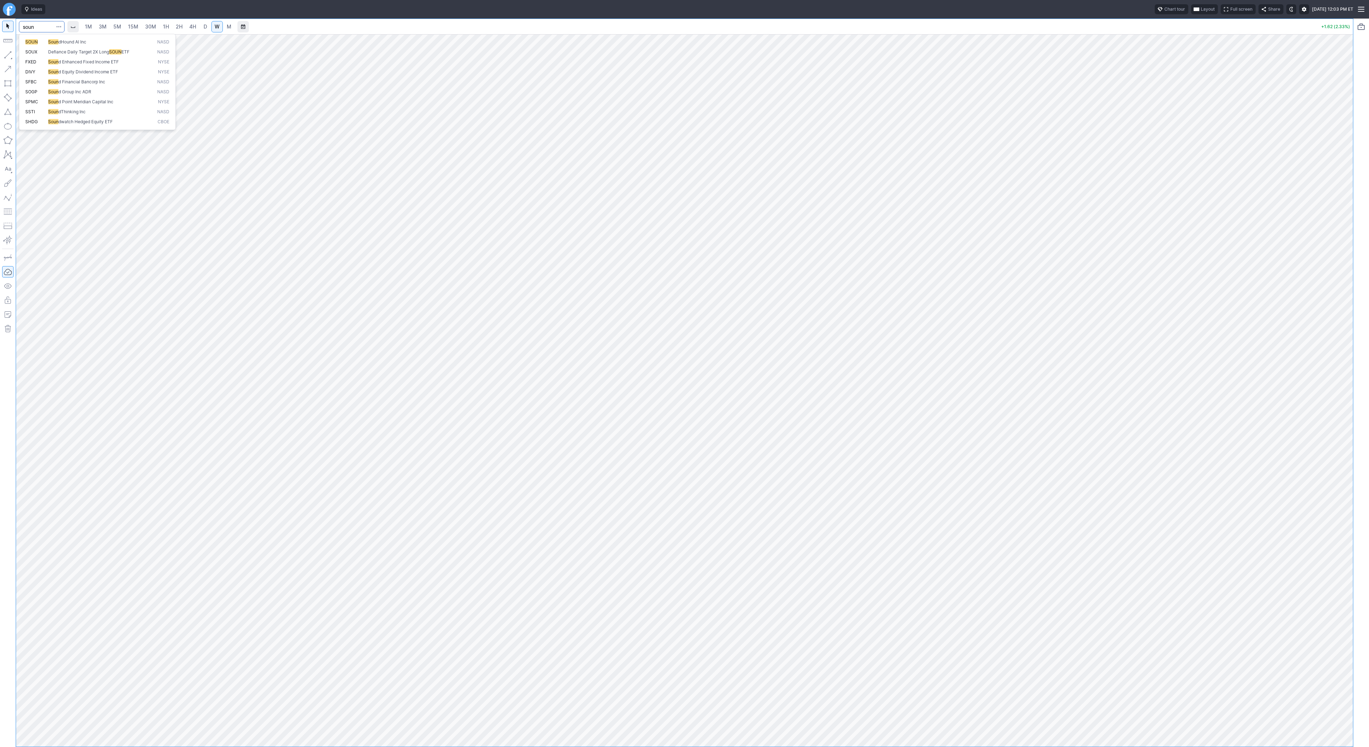
type input "soun"
click at [43, 25] on input "Search" at bounding box center [42, 26] width 46 height 11
type input "bbai"
click at [115, 27] on span "5M" at bounding box center [117, 27] width 8 height 6
click at [155, 27] on link "30M" at bounding box center [150, 26] width 17 height 11
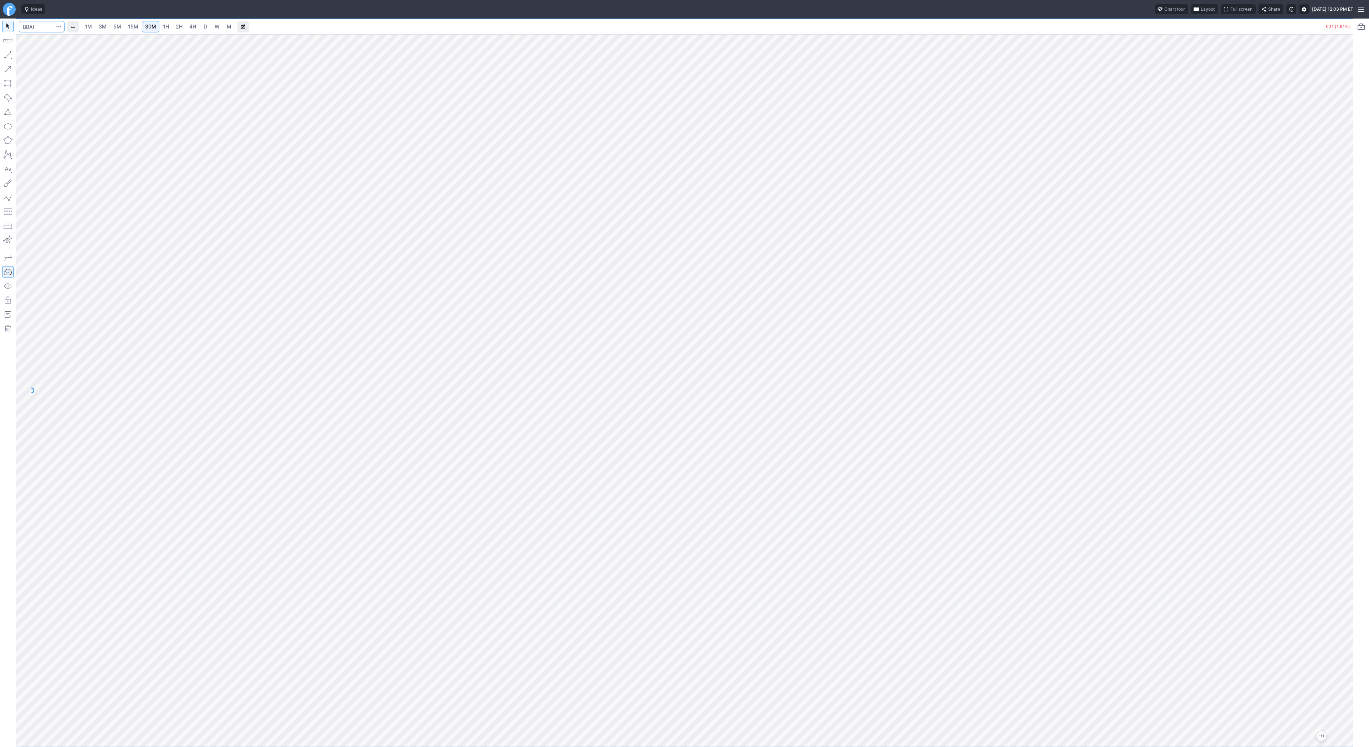
click at [31, 28] on input "Search" at bounding box center [42, 26] width 46 height 11
type input "coin"
click at [209, 27] on link "D" at bounding box center [205, 26] width 11 height 11
click at [215, 27] on span "W" at bounding box center [217, 27] width 5 height 6
click at [41, 28] on input "Search" at bounding box center [42, 26] width 46 height 11
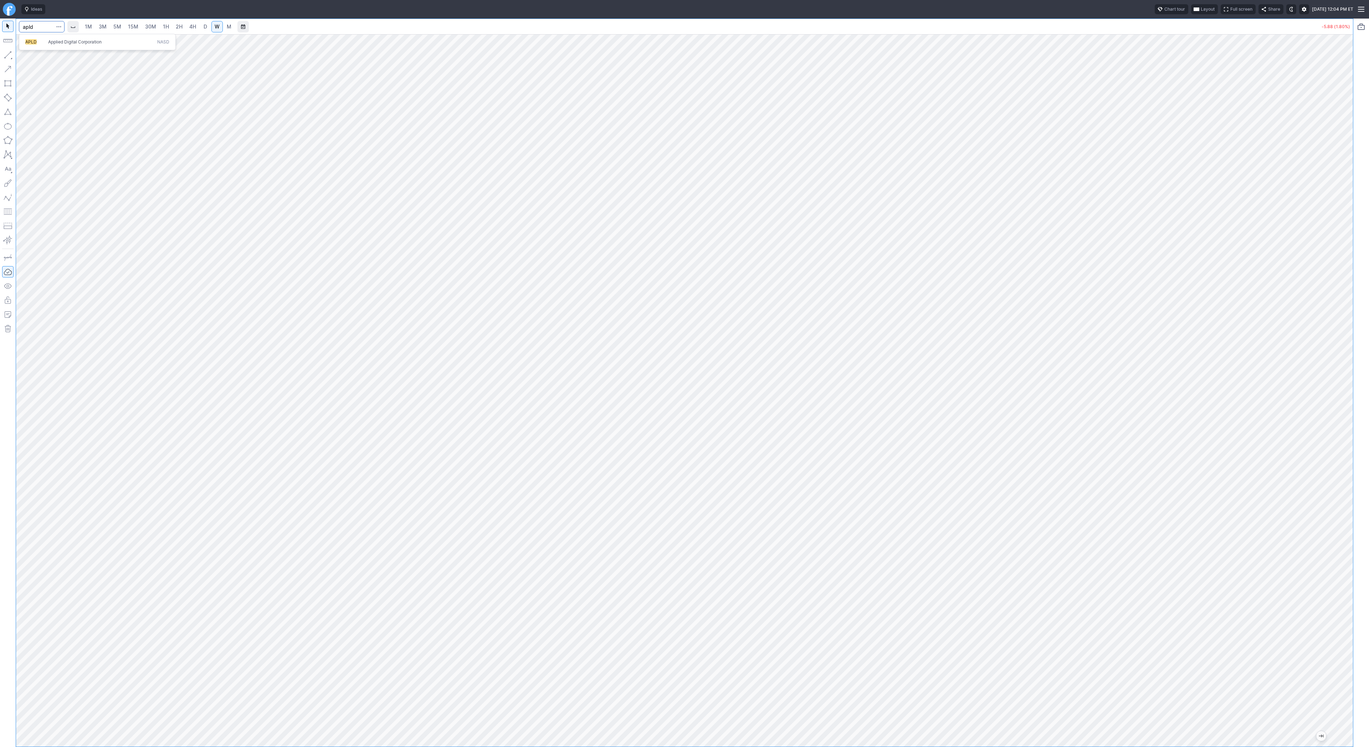
type input "apld"
click at [227, 27] on span "M" at bounding box center [229, 27] width 5 height 6
click at [207, 29] on link "D" at bounding box center [205, 26] width 11 height 11
click at [214, 22] on link "W" at bounding box center [216, 26] width 11 height 11
drag, startPoint x: 1363, startPoint y: 252, endPoint x: 1342, endPoint y: 464, distance: 213.1
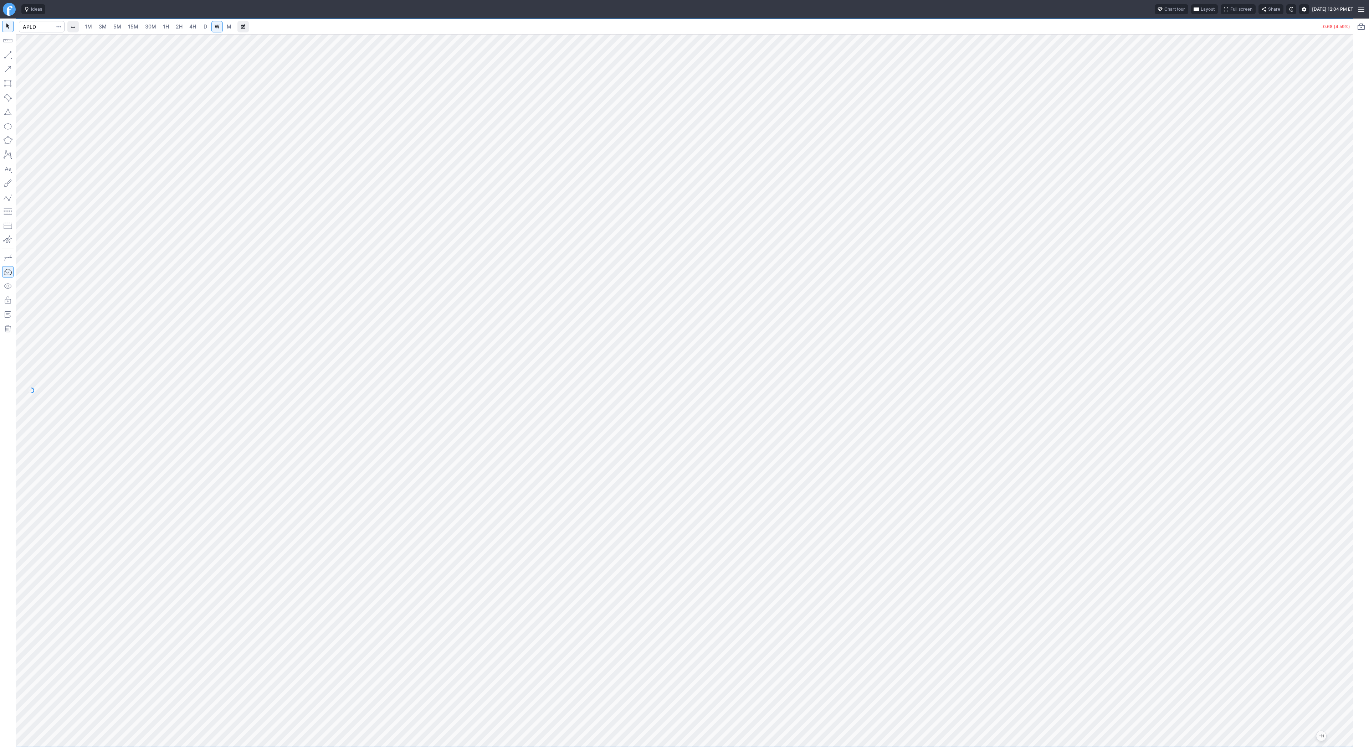
click at [1351, 485] on div at bounding box center [1345, 388] width 15 height 695
click at [1368, 332] on div "1M 3M 5M 15M 30M 1H 2H 4H D W M -0.68 (4.59%)" at bounding box center [684, 383] width 1369 height 729
click at [27, 23] on input "Search" at bounding box center [42, 26] width 46 height 11
click at [32, 26] on input "Search" at bounding box center [42, 26] width 46 height 11
type input "trump"
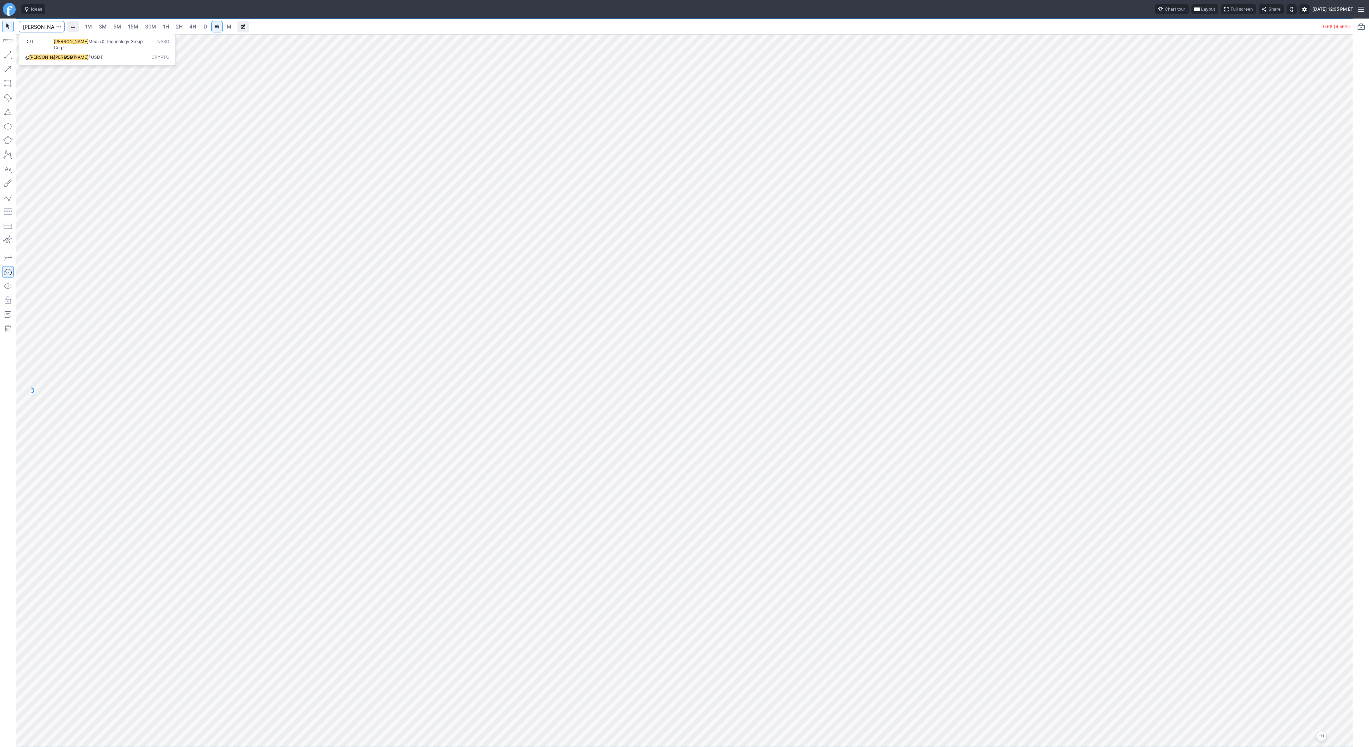
click at [44, 52] on button "@ TRUMP USDT Trump / USDT Crypto" at bounding box center [97, 57] width 150 height 10
click at [180, 29] on span "2H" at bounding box center [179, 27] width 7 height 6
click at [194, 28] on span "4H" at bounding box center [192, 27] width 7 height 6
click at [201, 29] on link "D" at bounding box center [205, 26] width 11 height 11
click at [33, 19] on div at bounding box center [42, 27] width 46 height 16
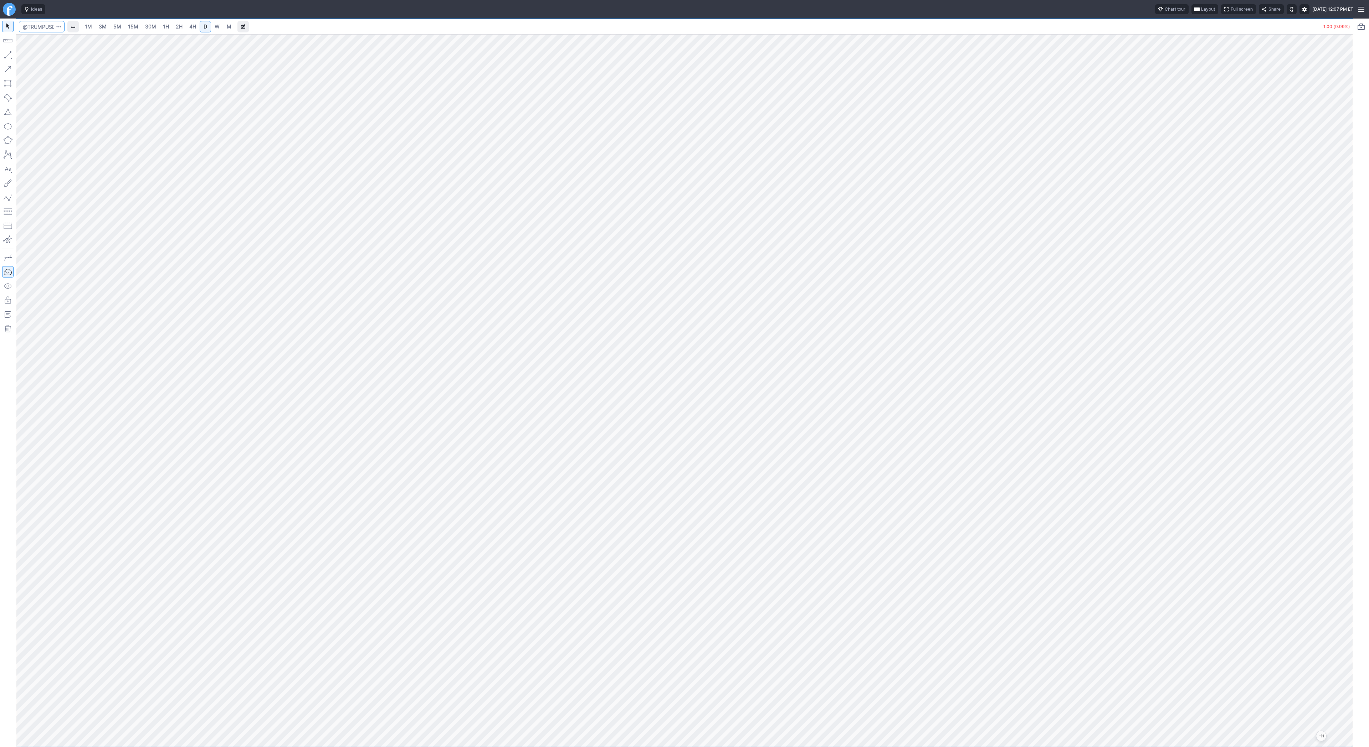
click at [35, 26] on input "Search" at bounding box center [42, 26] width 46 height 11
type input "bmnr"
click at [39, 25] on input "Search" at bounding box center [42, 26] width 46 height 11
type input "t"
type input "arm"
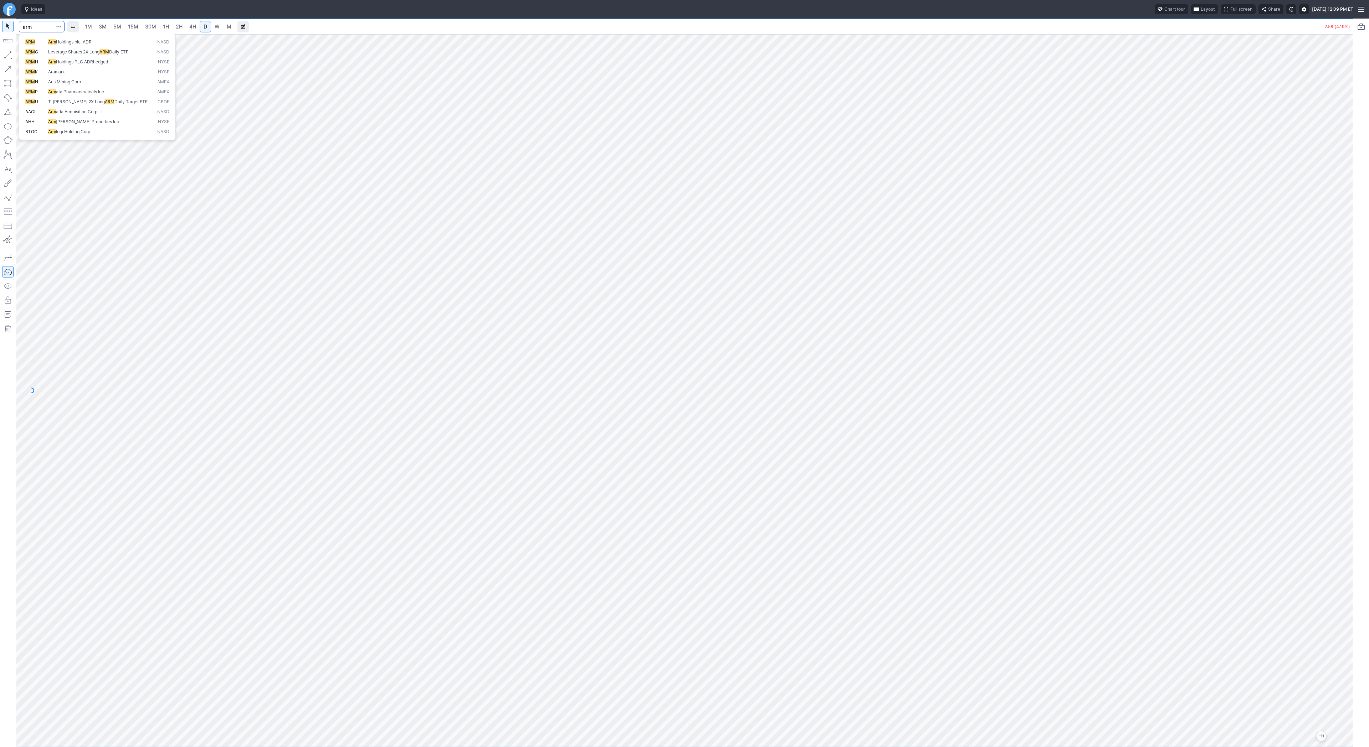
click at [58, 46] on button "ARM Arm Holdings plc. ADR NASD" at bounding box center [97, 42] width 150 height 10
drag, startPoint x: 1343, startPoint y: 171, endPoint x: 1341, endPoint y: 285, distance: 114.4
click at [1342, 288] on div at bounding box center [1345, 388] width 15 height 695
click at [40, 27] on input "Search" at bounding box center [42, 26] width 46 height 11
type input "hut"
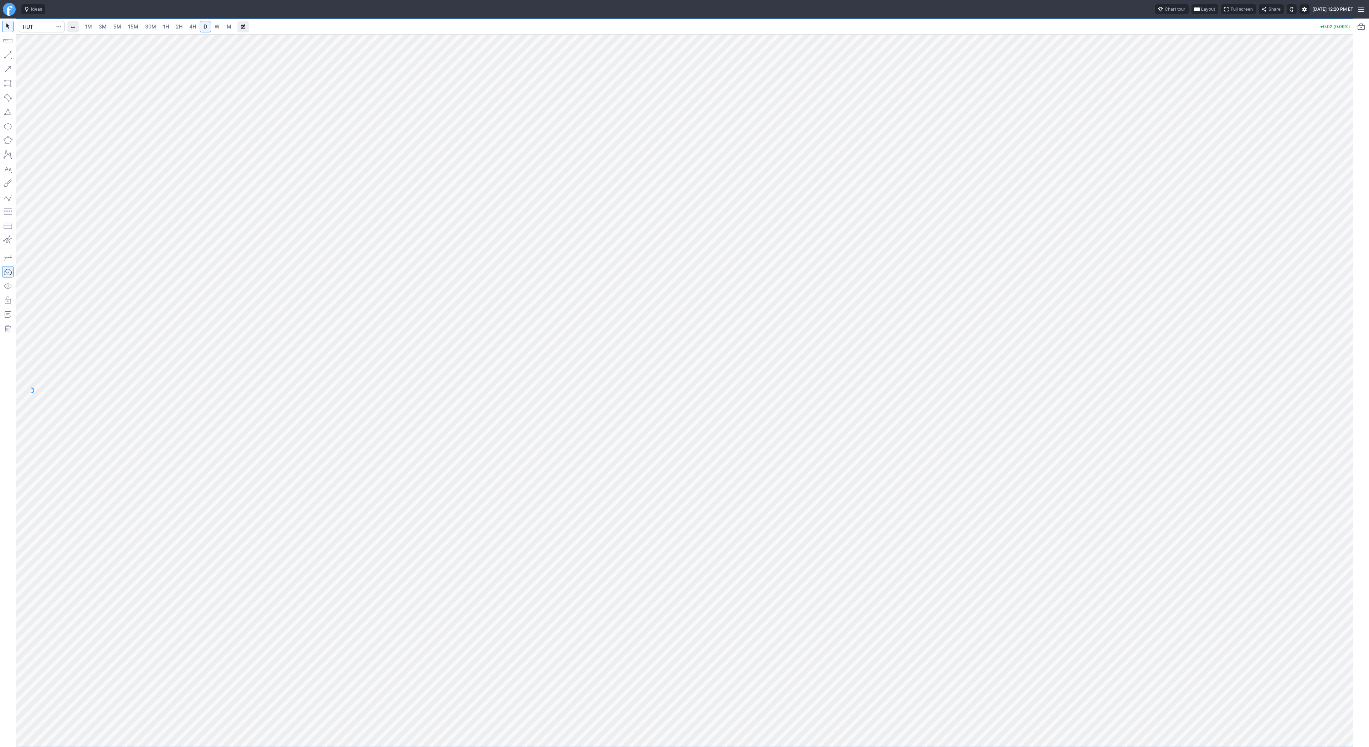
click at [216, 25] on span "W" at bounding box center [217, 27] width 5 height 6
click at [29, 58] on span "Line" at bounding box center [41, 56] width 29 height 7
click at [32, 26] on input "Search" at bounding box center [42, 26] width 46 height 11
type input "btcusd"
click at [42, 42] on span "BTCUSD" at bounding box center [38, 41] width 18 height 5
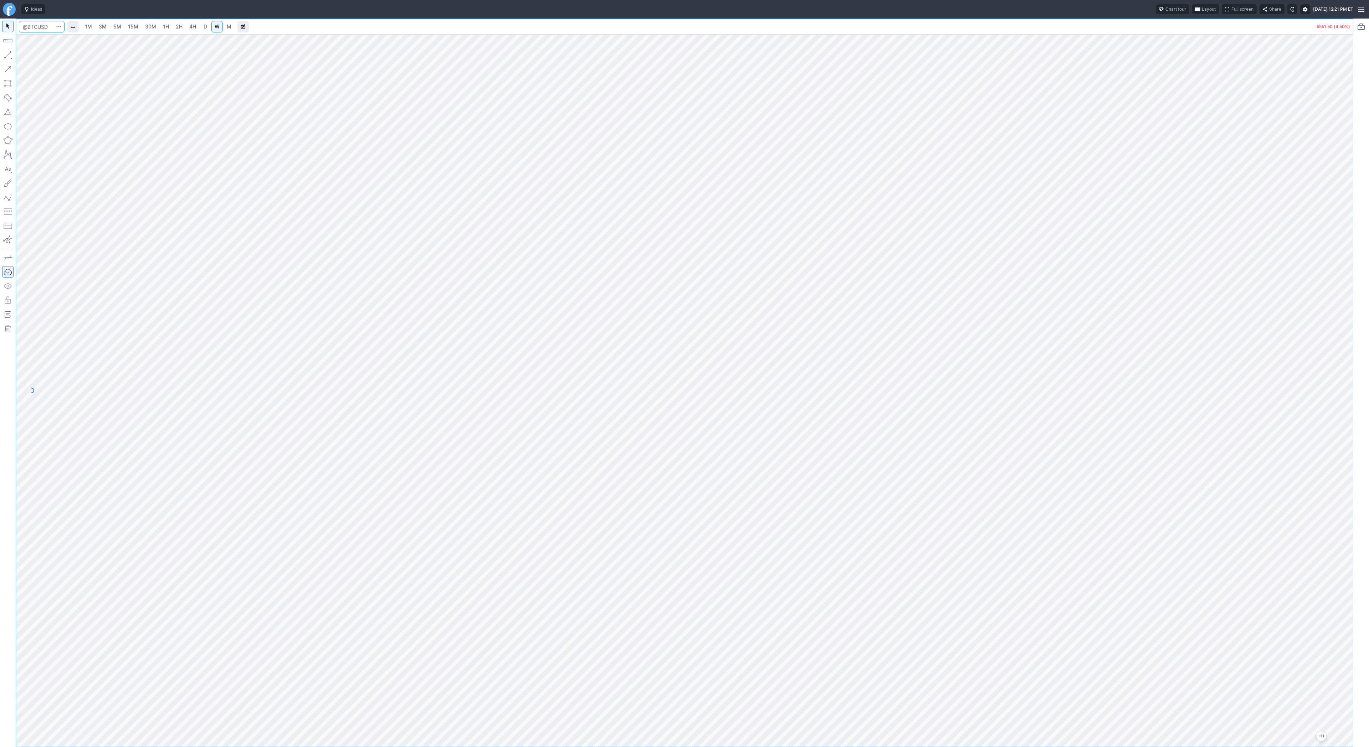
click at [42, 26] on input "Search" at bounding box center [42, 26] width 46 height 11
type input "trump"
click at [88, 55] on span "/ USDT" at bounding box center [95, 57] width 15 height 5
click at [204, 26] on span "D" at bounding box center [206, 27] width 4 height 6
click at [26, 23] on input "Search" at bounding box center [42, 26] width 46 height 11
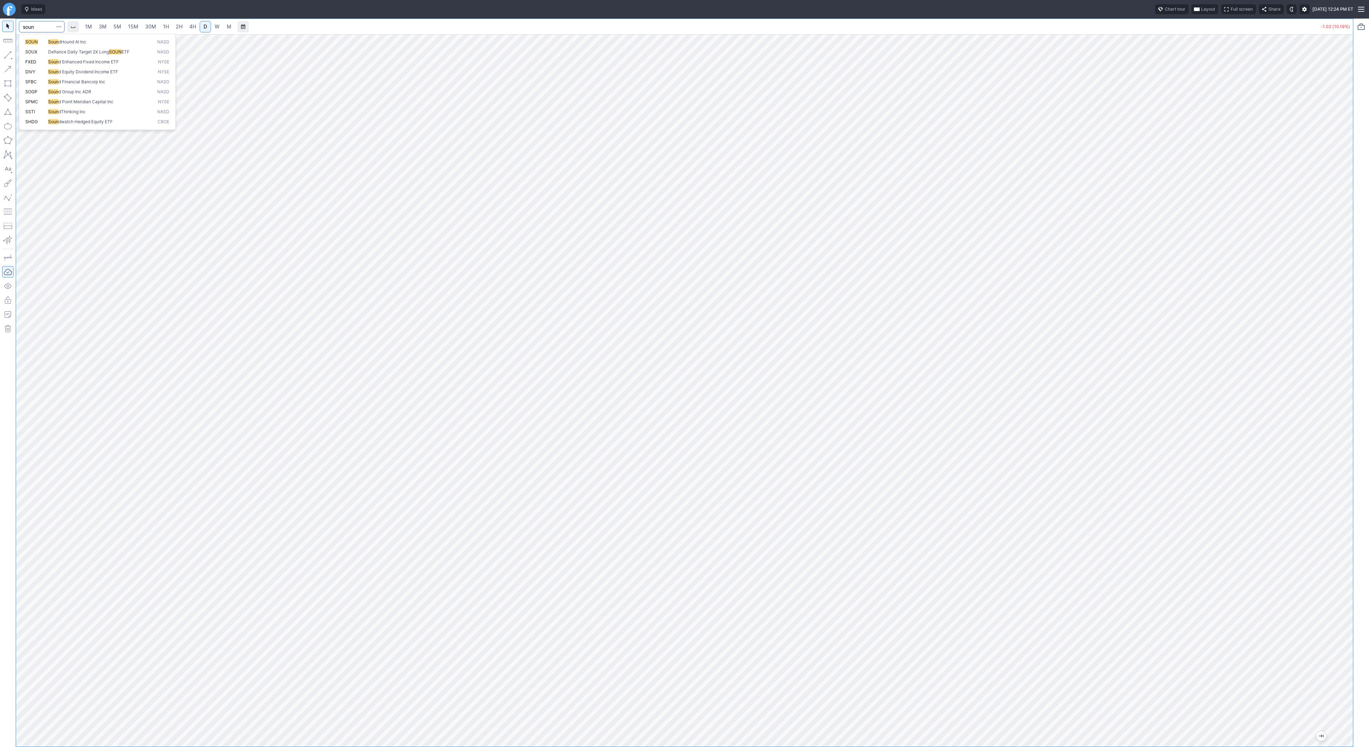
type input "soun"
click at [96, 26] on link "3M" at bounding box center [103, 26] width 14 height 11
click at [143, 27] on link "30M" at bounding box center [150, 26] width 17 height 11
click at [125, 25] on link "15M" at bounding box center [133, 26] width 17 height 11
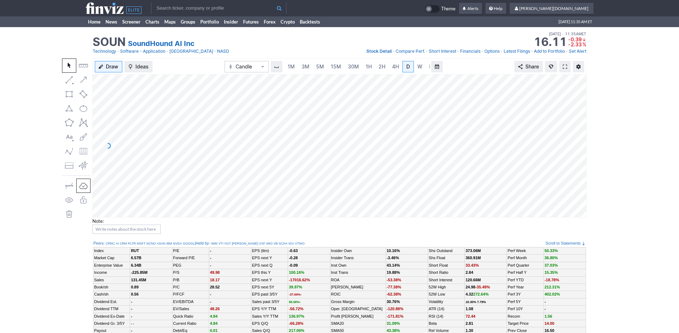
scroll to position [0, 7]
click at [311, 68] on span "5M" at bounding box center [313, 66] width 8 height 6
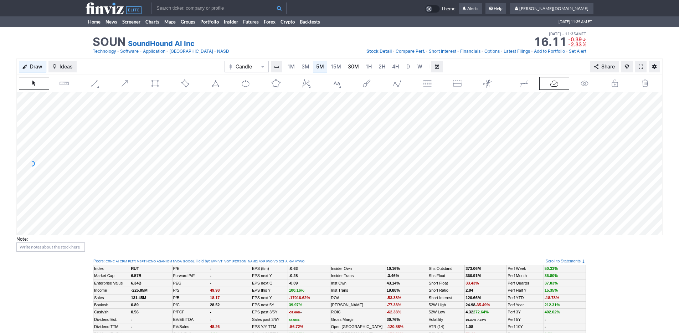
click at [352, 69] on span "30M" at bounding box center [353, 66] width 11 height 6
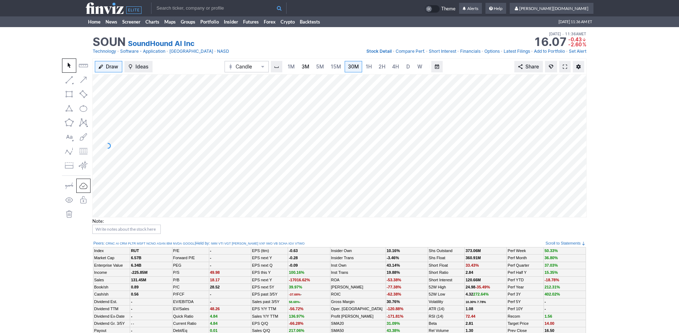
click at [302, 68] on span "3M" at bounding box center [306, 66] width 8 height 6
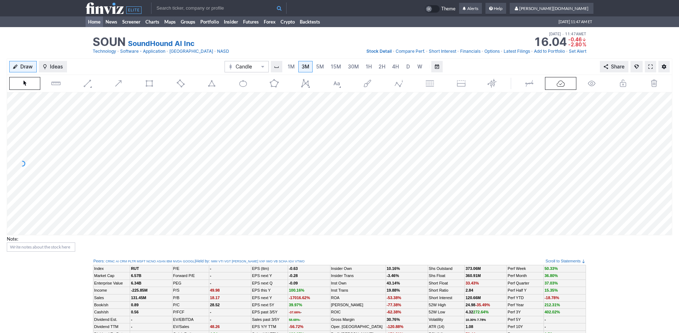
click at [89, 22] on link "Home" at bounding box center [94, 21] width 17 height 11
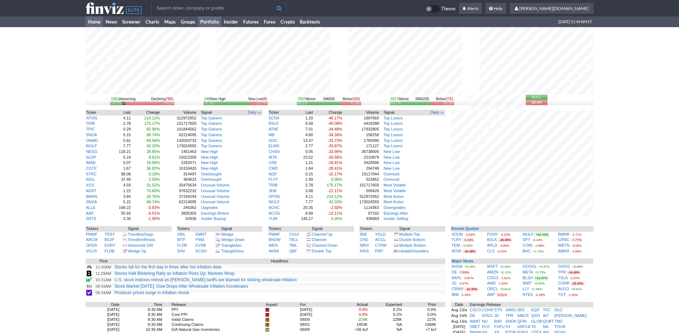
click at [216, 24] on link "Portfolio" at bounding box center [210, 21] width 24 height 11
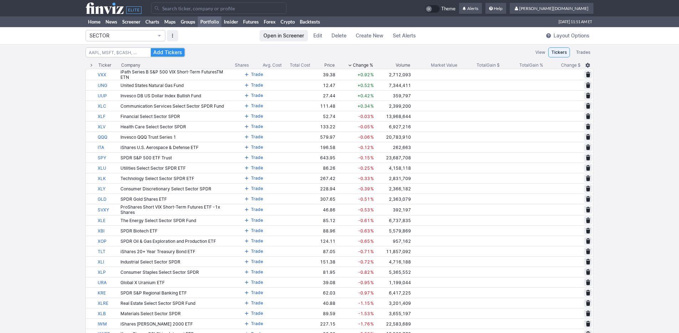
click at [96, 7] on use at bounding box center [114, 7] width 56 height 11
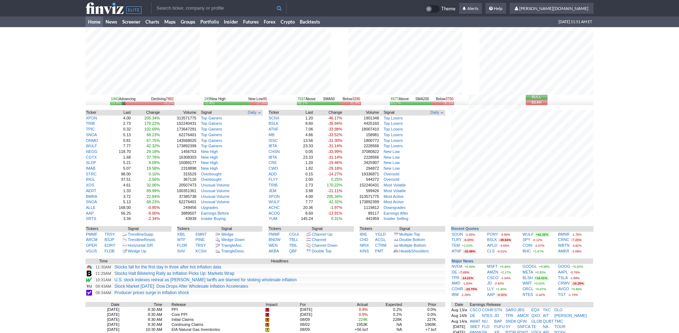
click at [632, 213] on div "1941 Advancing Declining 7882 18.8% 76.2% 249 New High New Low 95 72.4% 27.6% 7…" at bounding box center [339, 227] width 679 height 401
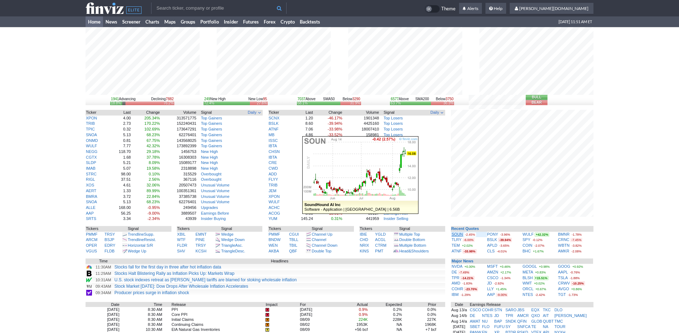
click at [455, 234] on link "SOUN" at bounding box center [457, 234] width 11 height 4
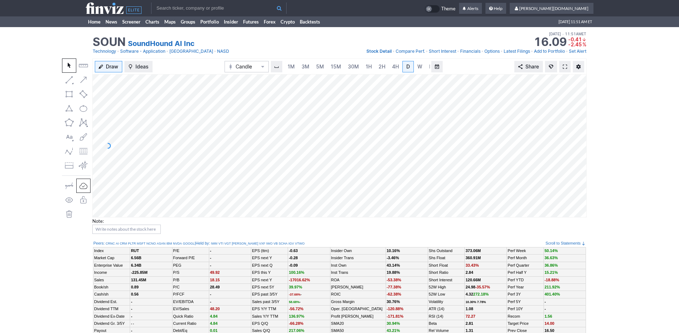
scroll to position [0, 7]
click at [299, 69] on span "3M" at bounding box center [298, 66] width 8 height 6
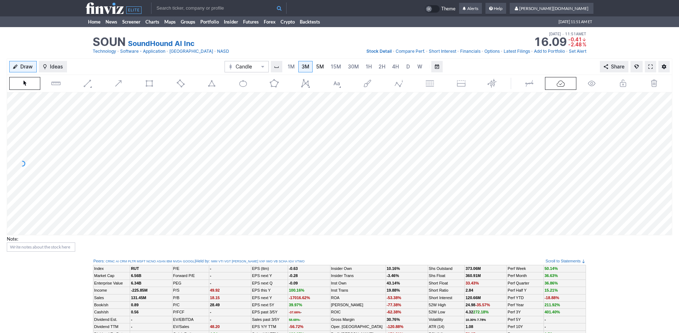
click at [323, 65] on link "5M" at bounding box center [320, 66] width 14 height 11
click at [348, 69] on span "30M" at bounding box center [353, 66] width 11 height 6
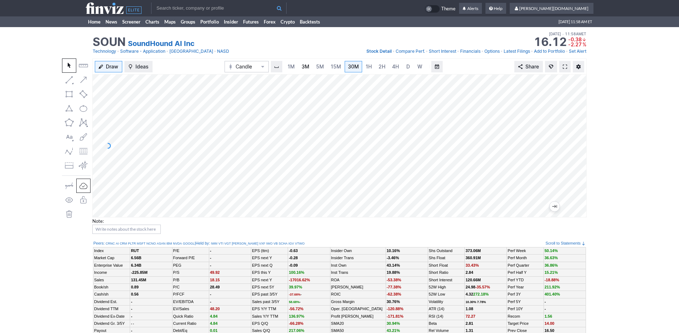
click at [306, 65] on span "3M" at bounding box center [306, 66] width 8 height 6
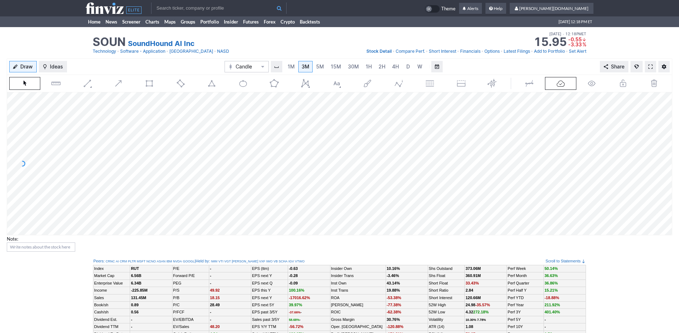
click at [92, 10] on use at bounding box center [114, 7] width 56 height 11
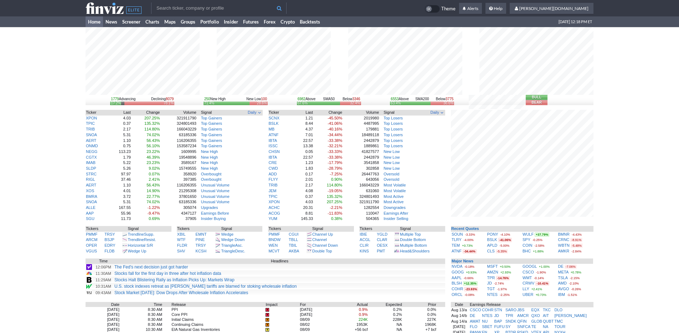
click at [611, 192] on div "1779 Advancing Declining 8079 17.2% 78.1% 250 New High New Low 100 71.4% 28.6% …" at bounding box center [339, 227] width 679 height 401
click at [210, 20] on link "Portfolio" at bounding box center [210, 21] width 24 height 11
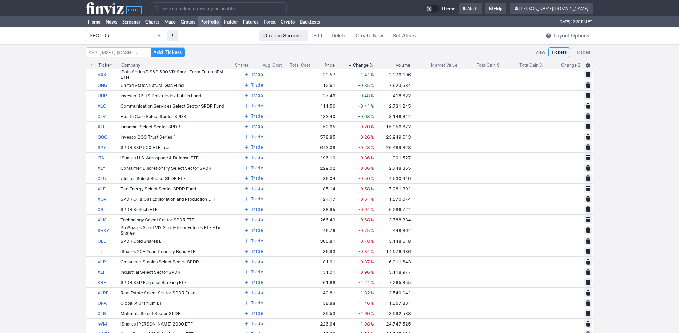
click at [119, 36] on span "SECTOR" at bounding box center [121, 35] width 65 height 7
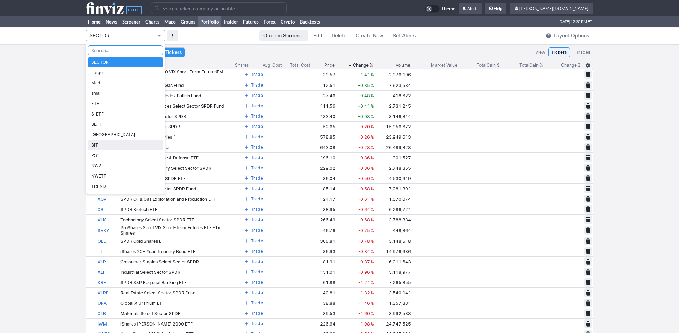
click at [111, 141] on span "BIT" at bounding box center [125, 144] width 68 height 7
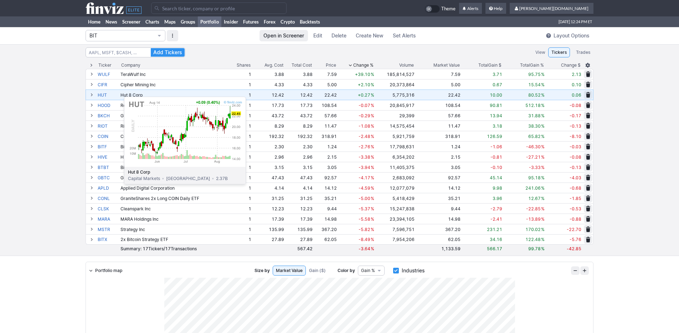
click at [106, 93] on link "HUT" at bounding box center [108, 95] width 21 height 10
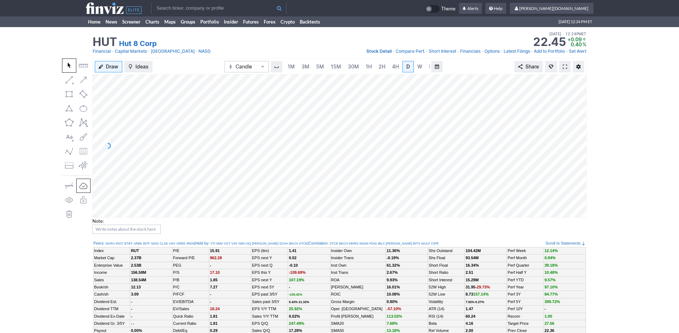
scroll to position [0, 7]
click at [612, 236] on div "Draw Ideas Candle 1M 3M 5M 15M 30M 1H 2H 4H D W M Share Note:" at bounding box center [339, 148] width 679 height 181
click at [306, 67] on link "5M" at bounding box center [313, 66] width 14 height 11
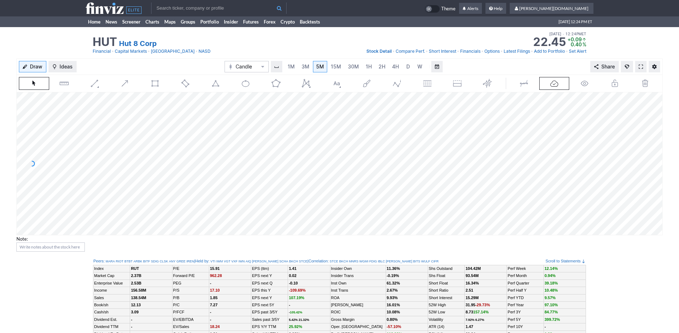
click at [364, 74] on div "1M 3M 5M 15M 30M 1H 2H 4H D W M" at bounding box center [357, 66] width 177 height 17
click at [365, 70] on link "1H" at bounding box center [368, 66] width 12 height 11
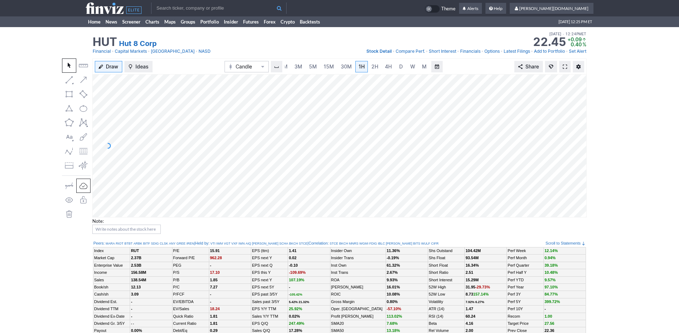
click at [567, 65] on span at bounding box center [565, 67] width 4 height 6
click at [38, 27] on div "HUT Hut 8 Corp Last Close Aug 14 • 12:24PM ET 22.45 Dollar change +0.09 Percent…" at bounding box center [339, 42] width 679 height 31
click at [89, 21] on link "Home" at bounding box center [94, 21] width 17 height 11
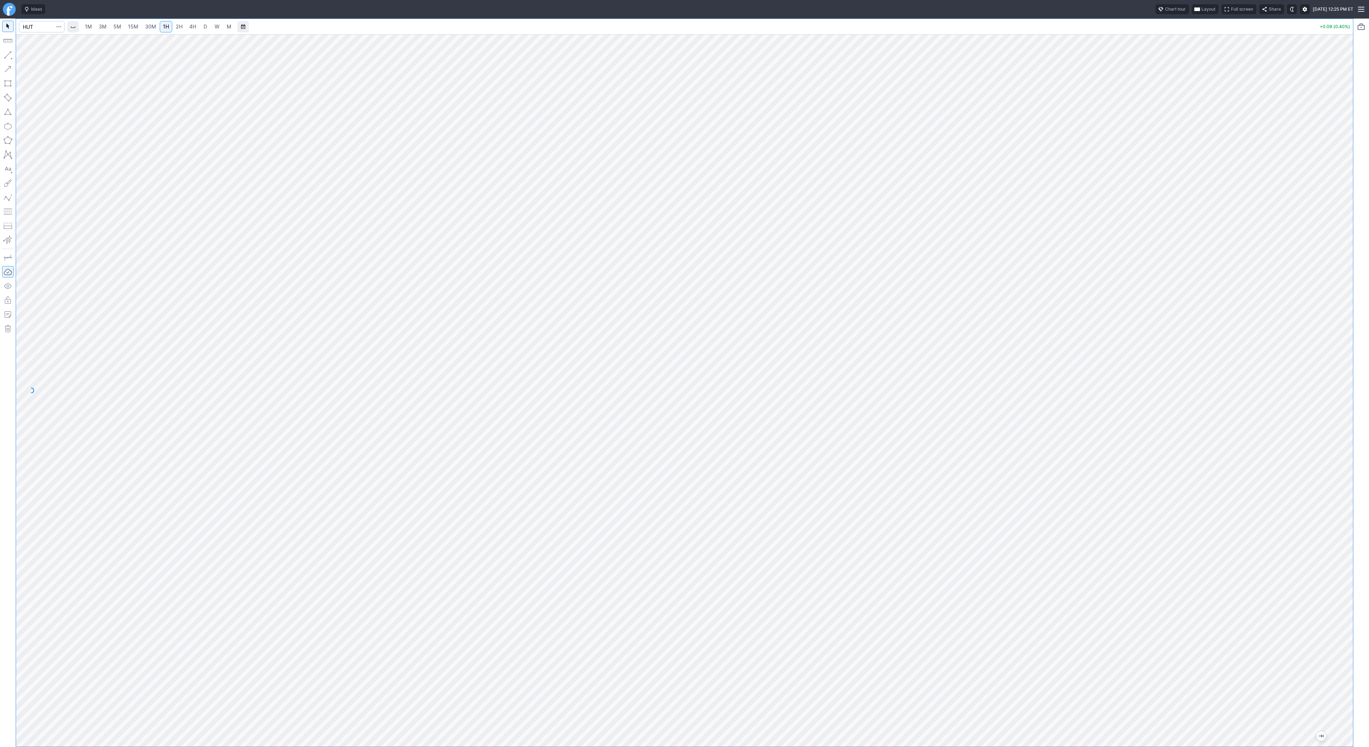
click at [204, 24] on span "D" at bounding box center [206, 27] width 4 height 6
click at [213, 26] on link "W" at bounding box center [216, 26] width 11 height 11
click at [8, 56] on button "button" at bounding box center [7, 54] width 11 height 11
click at [26, 54] on button "Line" at bounding box center [38, 57] width 42 height 10
click at [100, 25] on span "3M" at bounding box center [103, 27] width 8 height 6
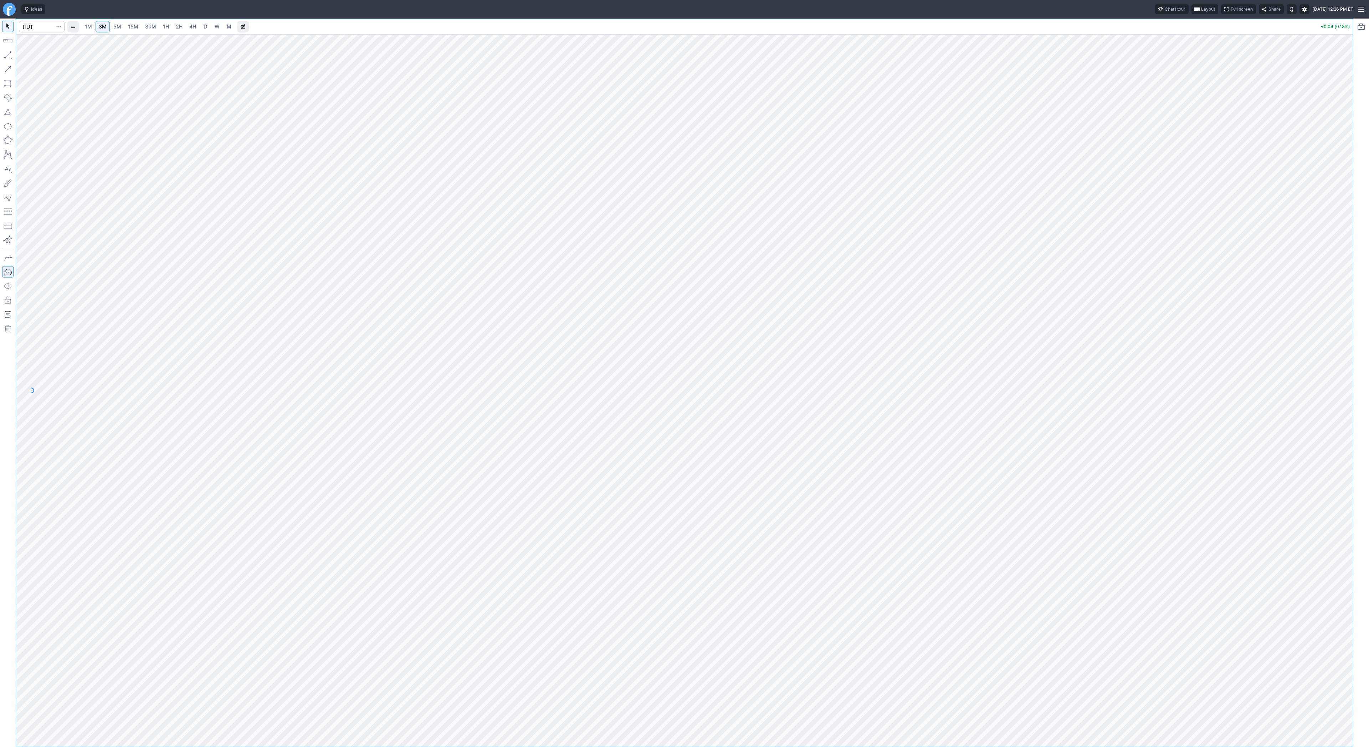
click at [163, 27] on span "1H" at bounding box center [166, 27] width 6 height 6
click at [32, 57] on span "Line" at bounding box center [41, 56] width 29 height 7
click at [40, 57] on span "Line" at bounding box center [41, 56] width 29 height 7
click at [192, 26] on span "4H" at bounding box center [192, 27] width 7 height 6
click at [201, 26] on link "D" at bounding box center [205, 26] width 11 height 11
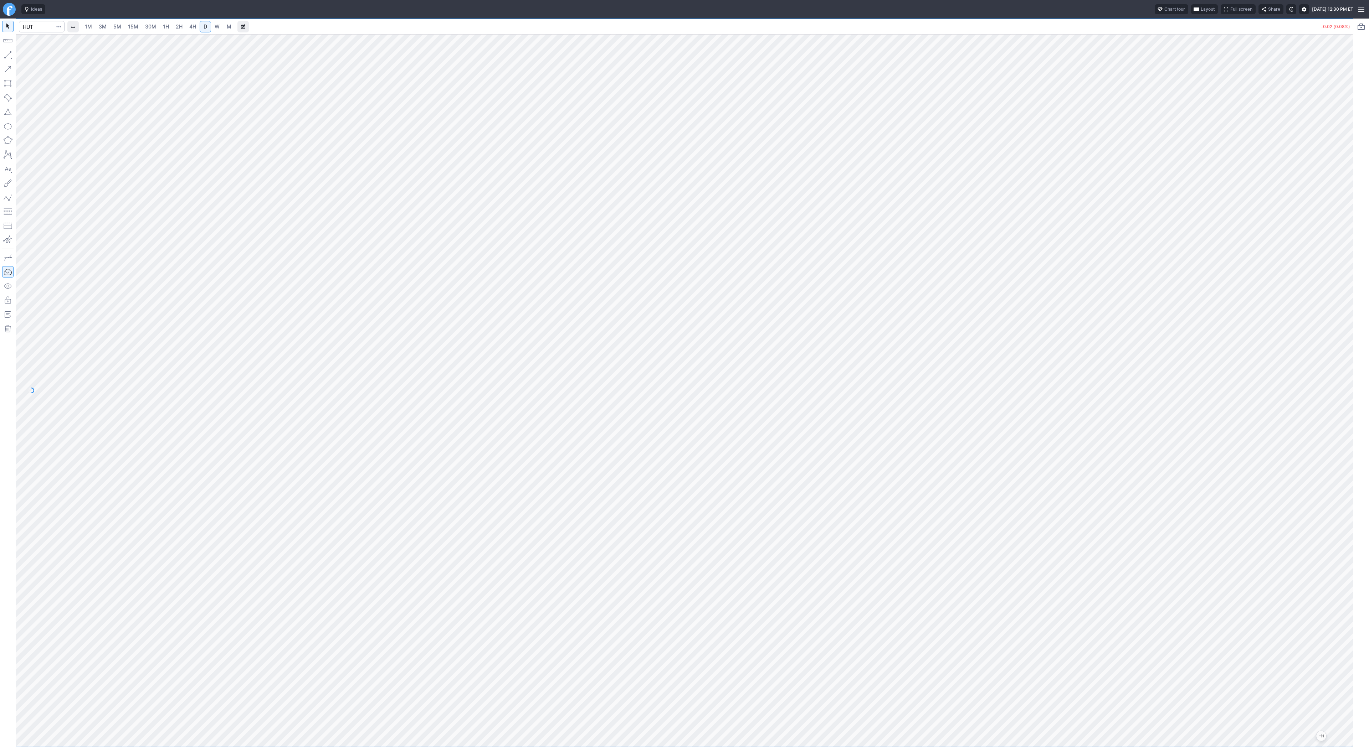
click at [1333, 365] on div at bounding box center [684, 390] width 1337 height 713
click at [7, 53] on button "button" at bounding box center [7, 54] width 11 height 11
drag, startPoint x: 1352, startPoint y: 156, endPoint x: 1343, endPoint y: 177, distance: 22.8
click at [1343, 177] on div at bounding box center [1345, 388] width 15 height 695
click at [39, 25] on input "Search" at bounding box center [42, 26] width 46 height 11
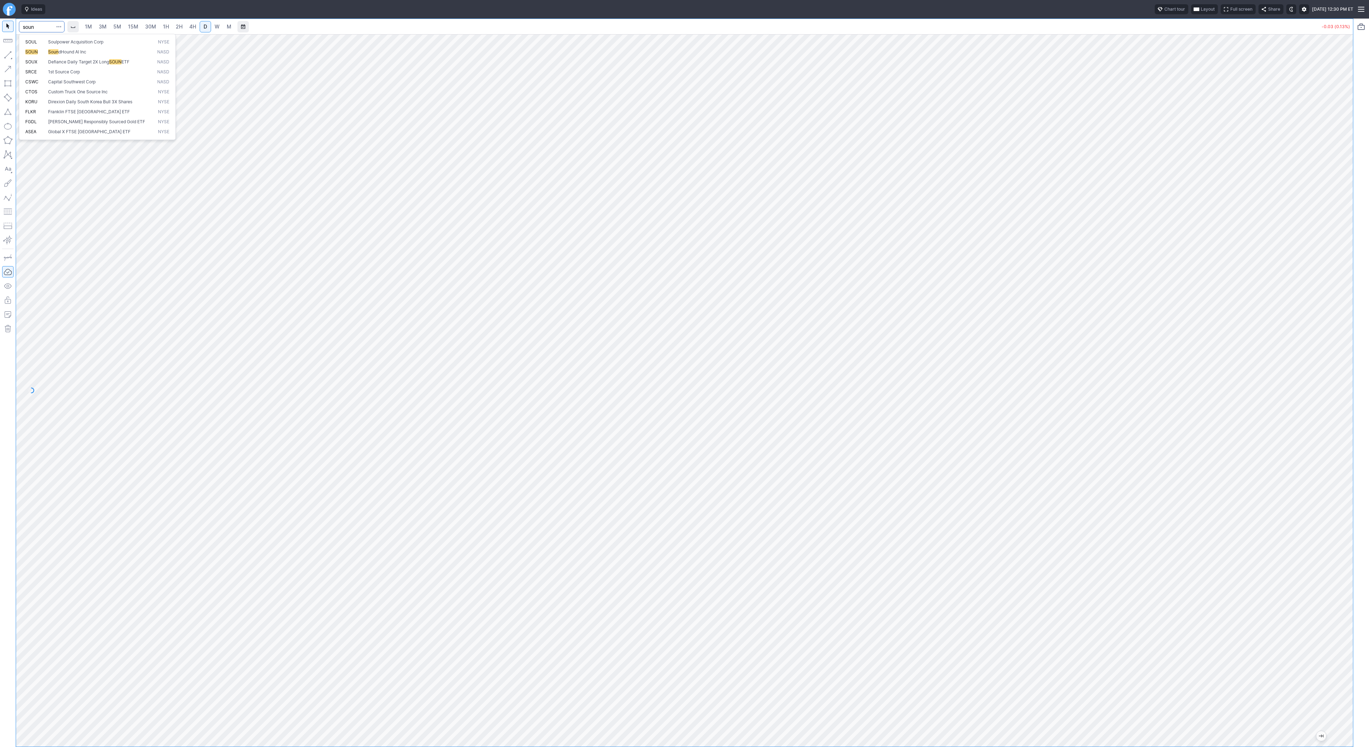
type input "soun"
drag, startPoint x: 1345, startPoint y: 296, endPoint x: 1339, endPoint y: 320, distance: 24.9
click at [1357, 406] on div "1M 3M 5M 15M 30M 1H 2H 4H D W M -0.50 (3.03%)" at bounding box center [684, 383] width 1369 height 729
click at [118, 29] on span "5M" at bounding box center [117, 27] width 8 height 6
click at [203, 26] on span "D" at bounding box center [205, 26] width 5 height 7
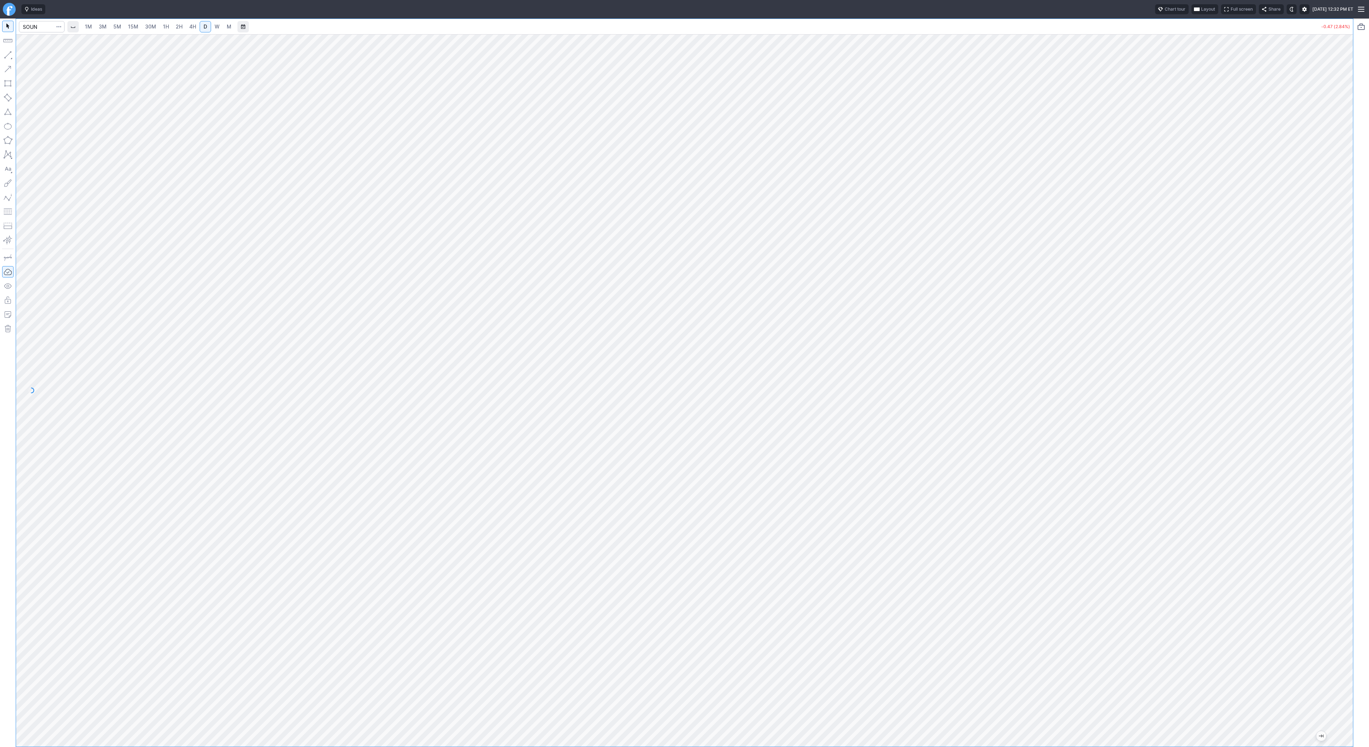
drag, startPoint x: 1343, startPoint y: 309, endPoint x: 1342, endPoint y: 369, distance: 59.9
click at [1344, 372] on div at bounding box center [1345, 388] width 15 height 695
click at [7, 56] on button "button" at bounding box center [7, 54] width 11 height 11
drag, startPoint x: 25, startPoint y: 53, endPoint x: 43, endPoint y: 65, distance: 21.6
click at [25, 53] on span "button" at bounding box center [23, 57] width 4 height 10
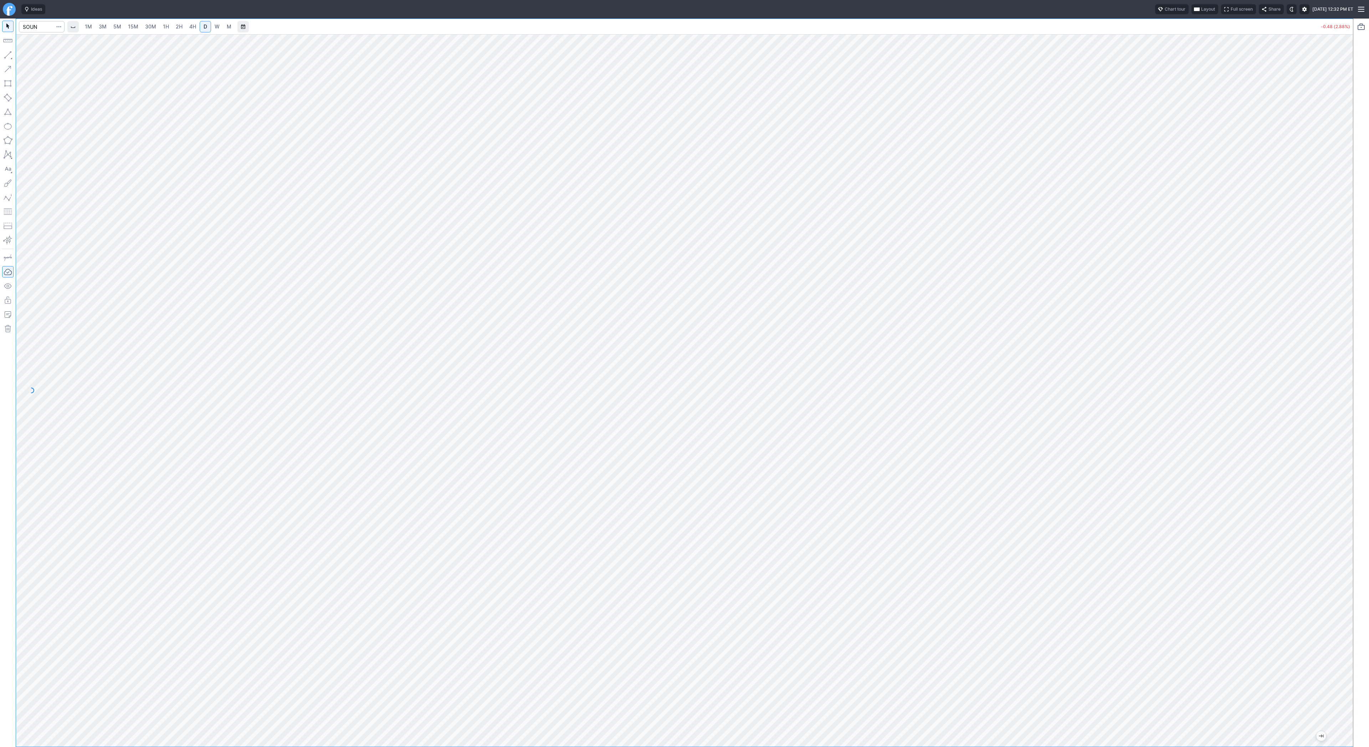
click at [215, 29] on span "W" at bounding box center [217, 27] width 5 height 6
drag, startPoint x: 1363, startPoint y: 444, endPoint x: 1363, endPoint y: 605, distance: 161.1
click at [1363, 607] on div "1M 3M 5M 15M 30M 1H 2H 4H D W M -0.48 (2.88%)" at bounding box center [684, 383] width 1369 height 729
click at [106, 25] on span "3M" at bounding box center [103, 27] width 8 height 6
click at [149, 27] on span "30M" at bounding box center [150, 27] width 11 height 6
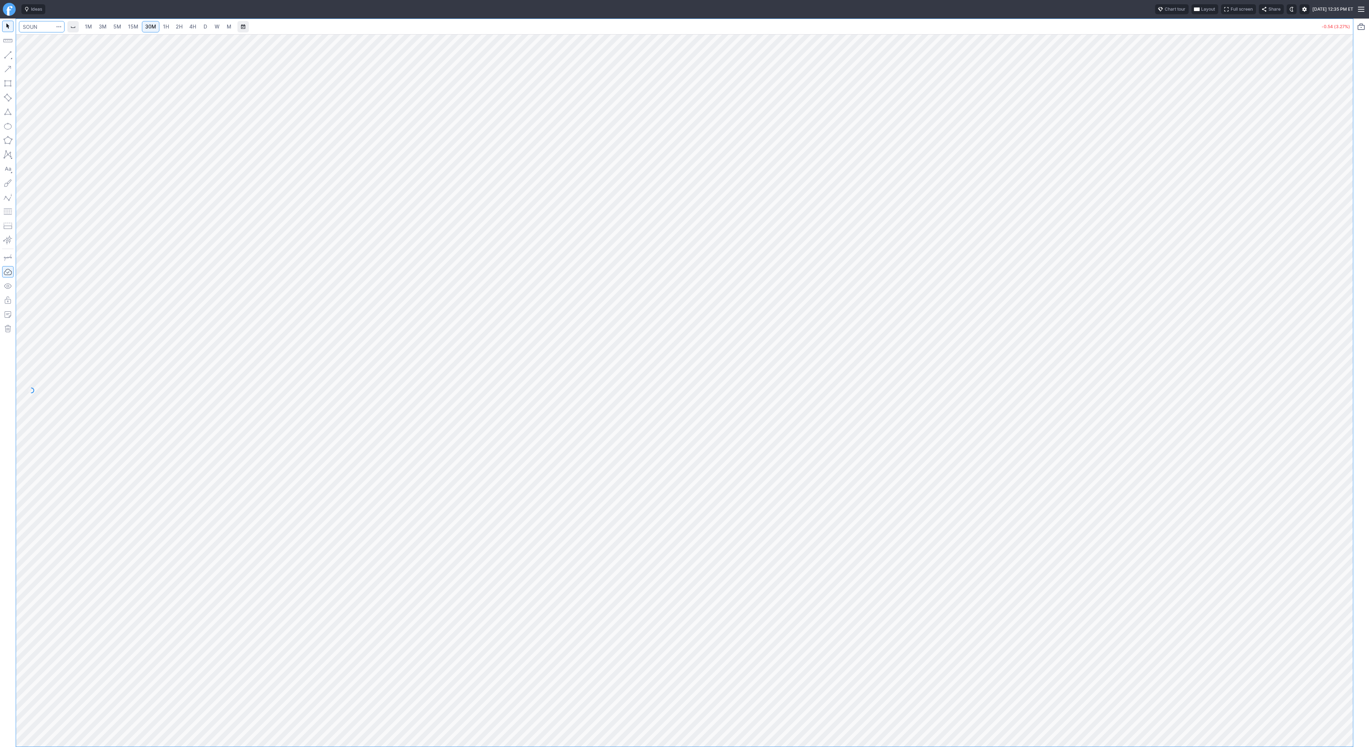
click at [38, 29] on input "Search" at bounding box center [42, 26] width 46 height 11
type input "soun"
click at [41, 44] on span "SOUN" at bounding box center [36, 42] width 23 height 6
click at [36, 22] on input "Search" at bounding box center [42, 26] width 46 height 11
type input "pony"
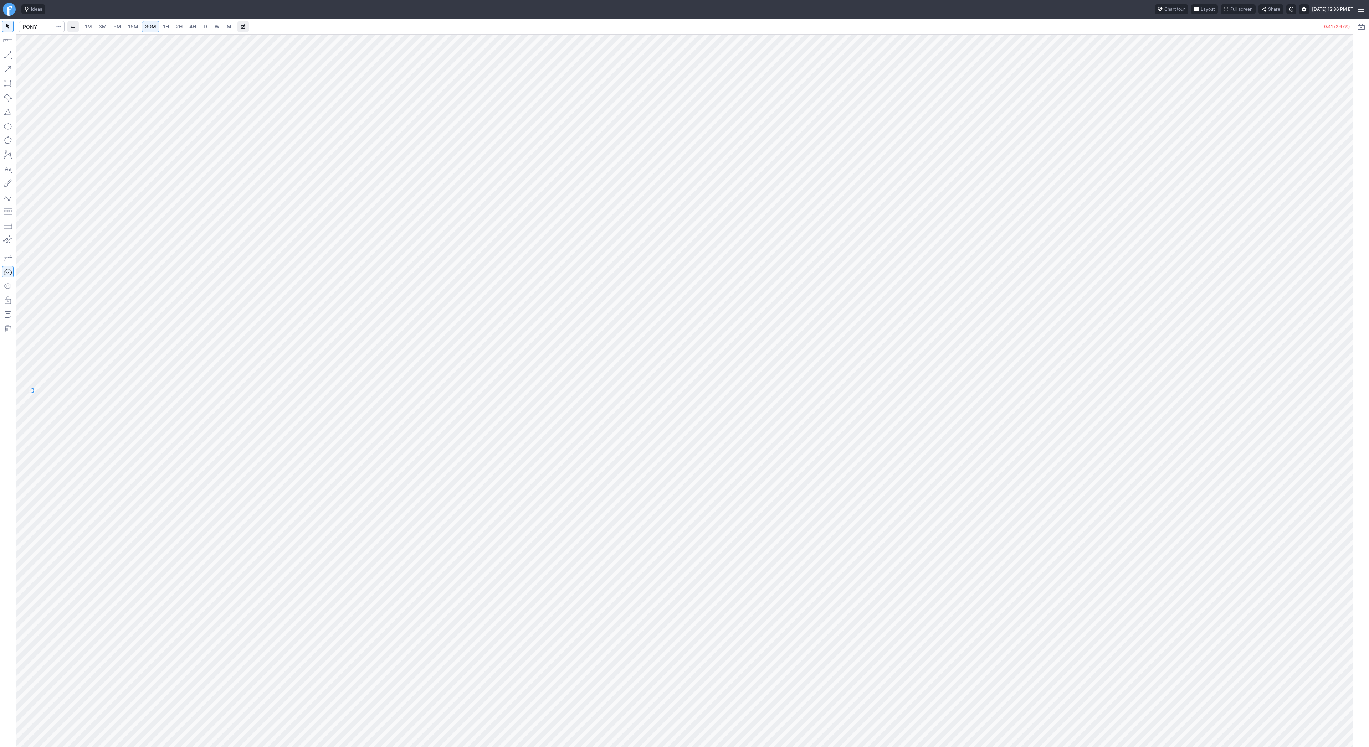
click at [189, 24] on span "4H" at bounding box center [192, 27] width 7 height 6
drag, startPoint x: 1348, startPoint y: 211, endPoint x: 1348, endPoint y: 387, distance: 175.7
click at [1367, 530] on div "1M 3M 5M 15M 30M 1H 2H 4H D W M -0.43 (2.81%)" at bounding box center [684, 383] width 1369 height 729
click at [43, 27] on input "Search" at bounding box center [42, 26] width 46 height 11
type input "soun"
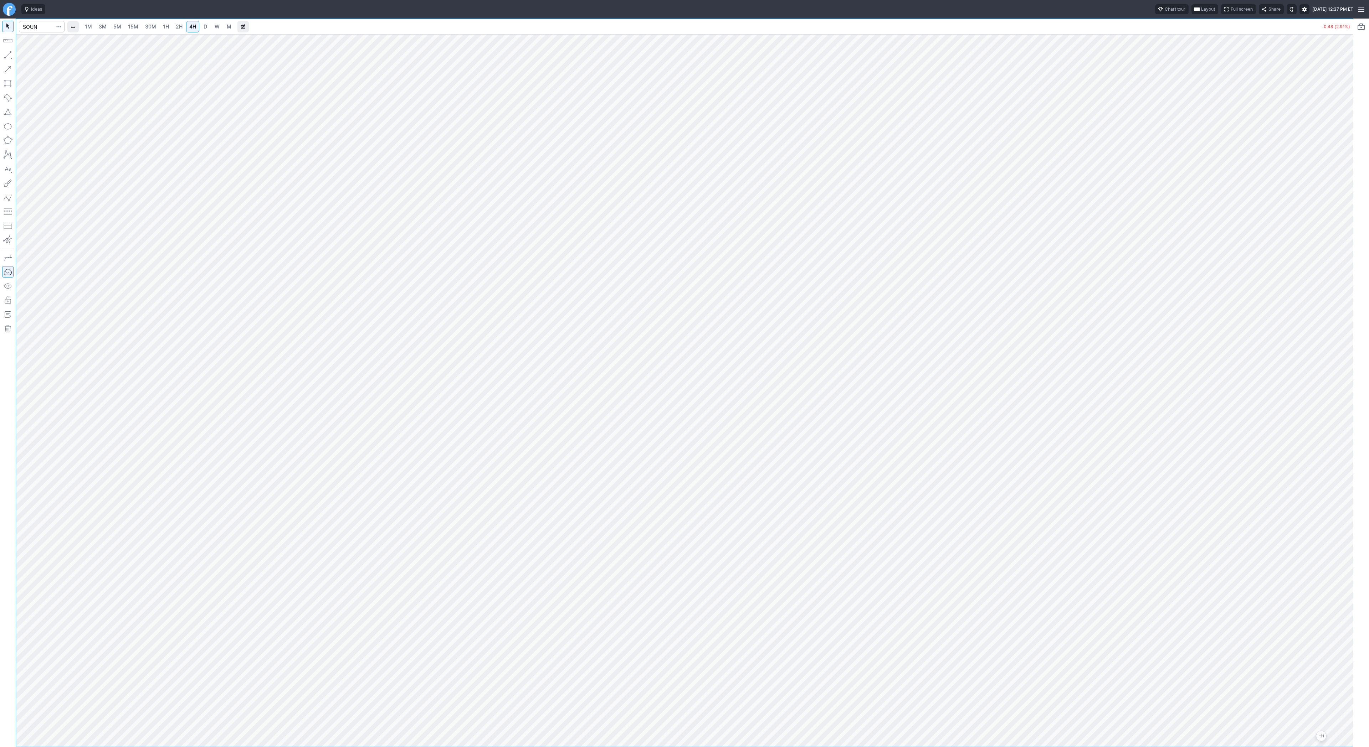
click at [110, 27] on link "5M" at bounding box center [117, 26] width 14 height 11
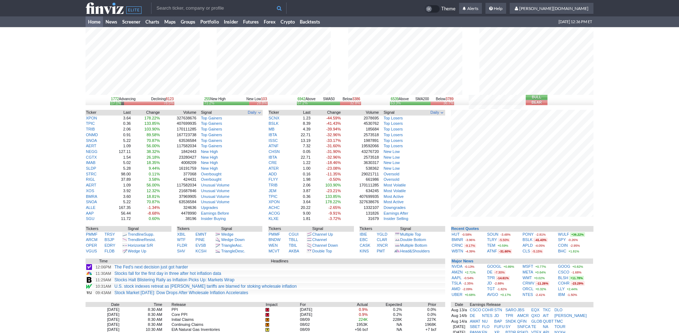
click at [628, 83] on div "1772 Advancing Declining 8123 17.1% 78.5% 255 New High New Low 103 71.2% 28.8% …" at bounding box center [339, 227] width 679 height 401
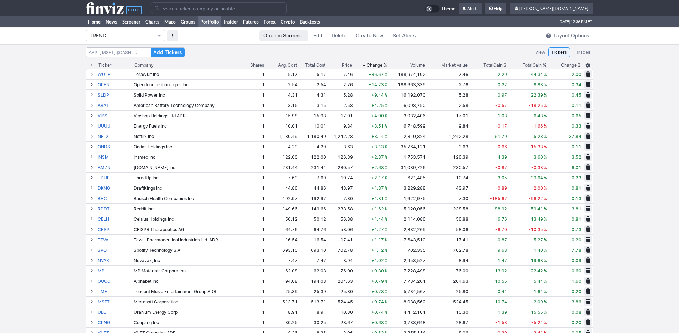
click at [192, 7] on input "Search" at bounding box center [218, 7] width 135 height 11
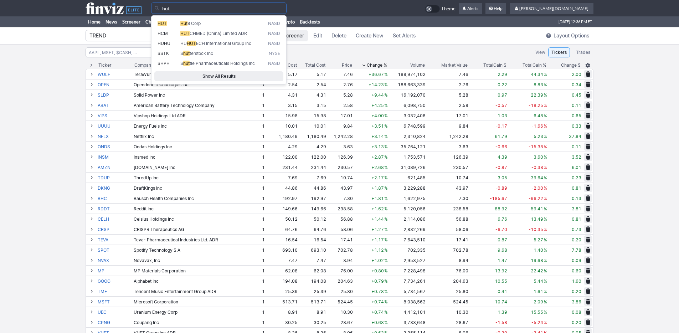
click at [187, 21] on span "Hut 8 Corp" at bounding box center [223, 24] width 88 height 6
type input "HUT"
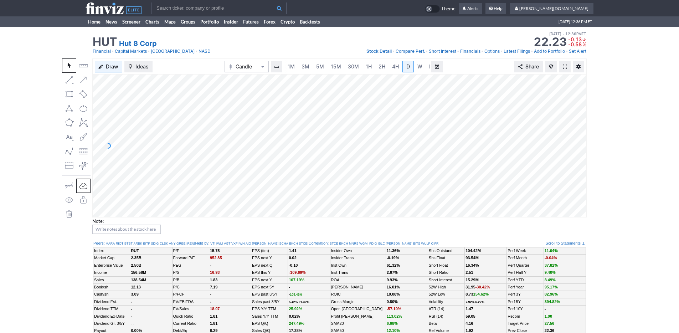
scroll to position [0, 7]
click at [294, 64] on span "3M" at bounding box center [298, 66] width 8 height 6
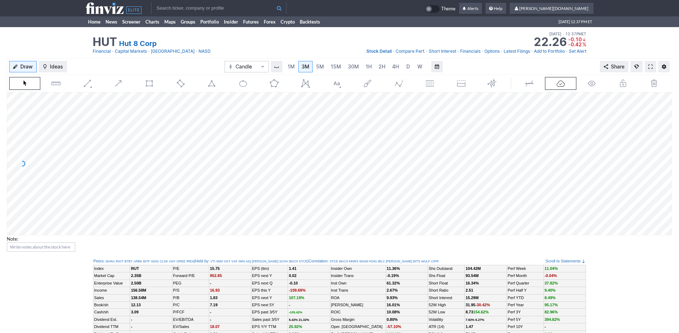
click at [237, 7] on input "text" at bounding box center [218, 7] width 135 height 11
